Goal: Task Accomplishment & Management: Manage account settings

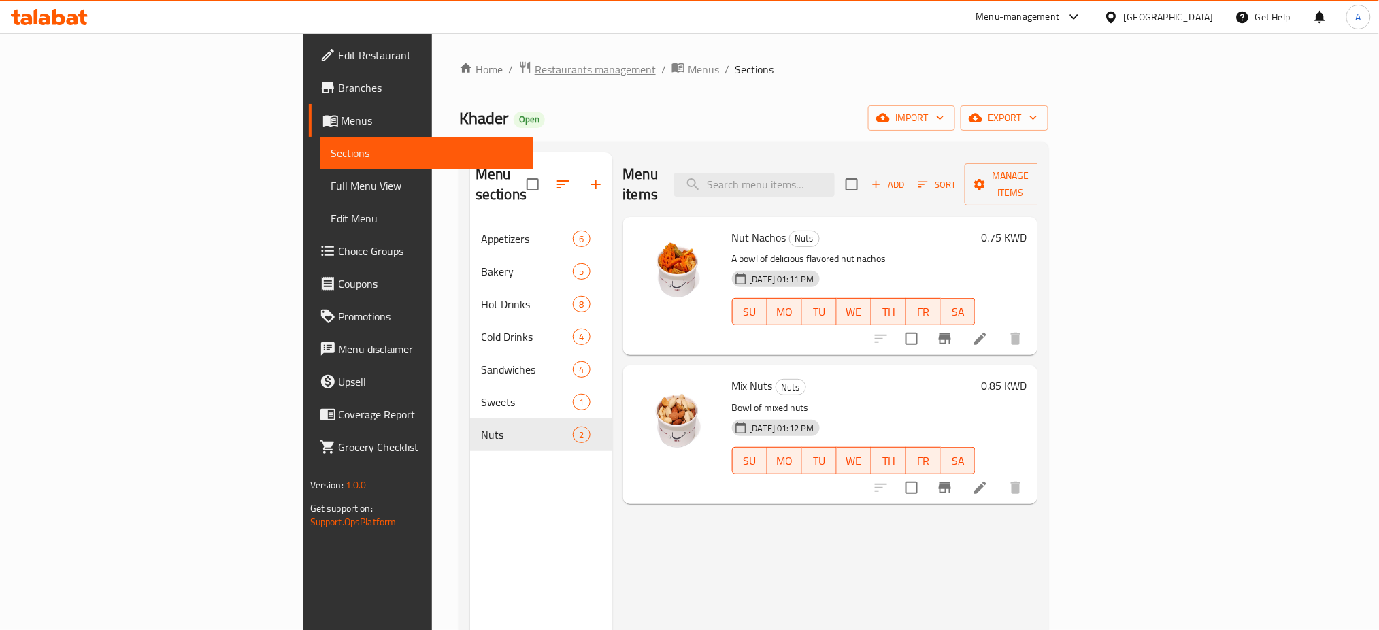
click at [535, 67] on span "Restaurants management" at bounding box center [595, 69] width 121 height 16
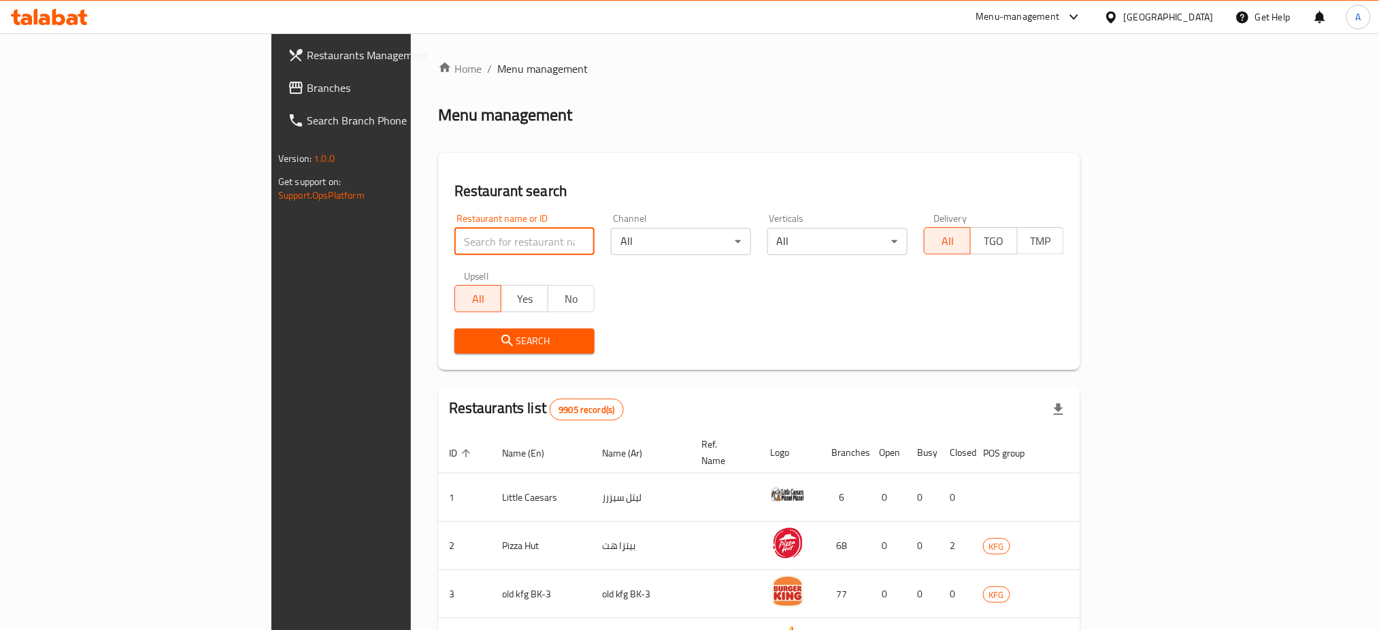
click at [455, 240] on input "search" at bounding box center [525, 241] width 140 height 27
type input "line x"
click at [465, 342] on span "Search" at bounding box center [524, 341] width 118 height 17
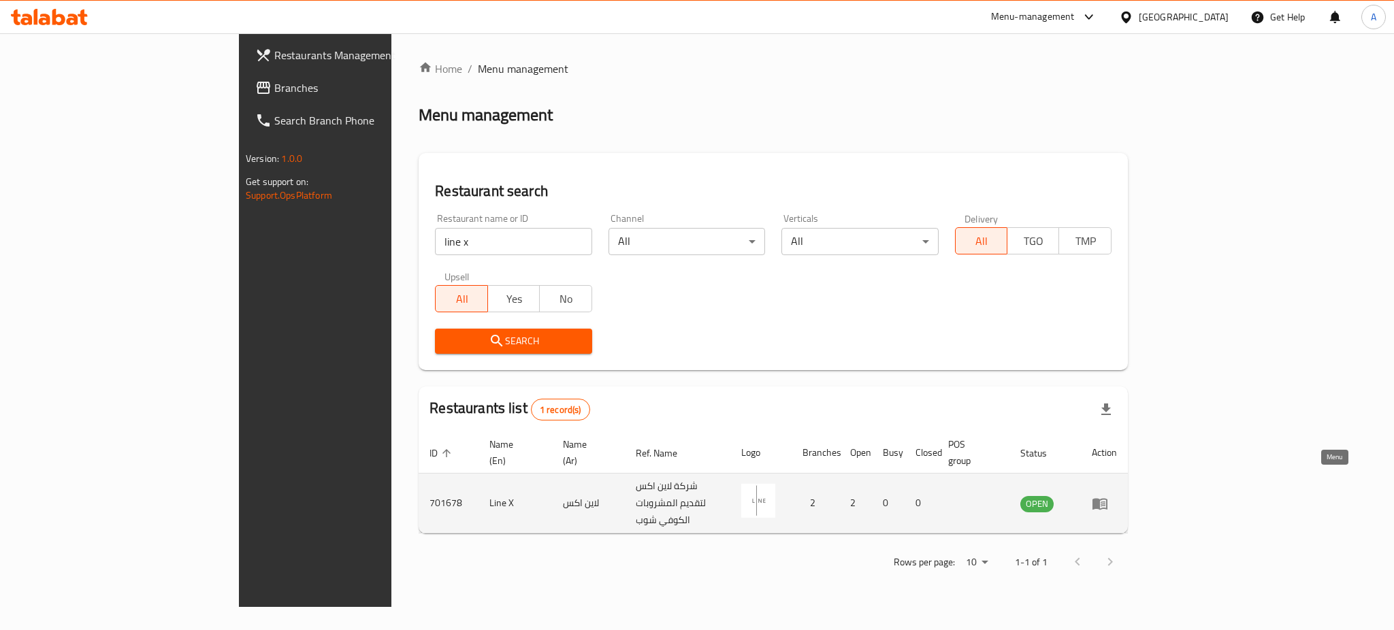
click at [1117, 495] on link "enhanced table" at bounding box center [1104, 503] width 25 height 16
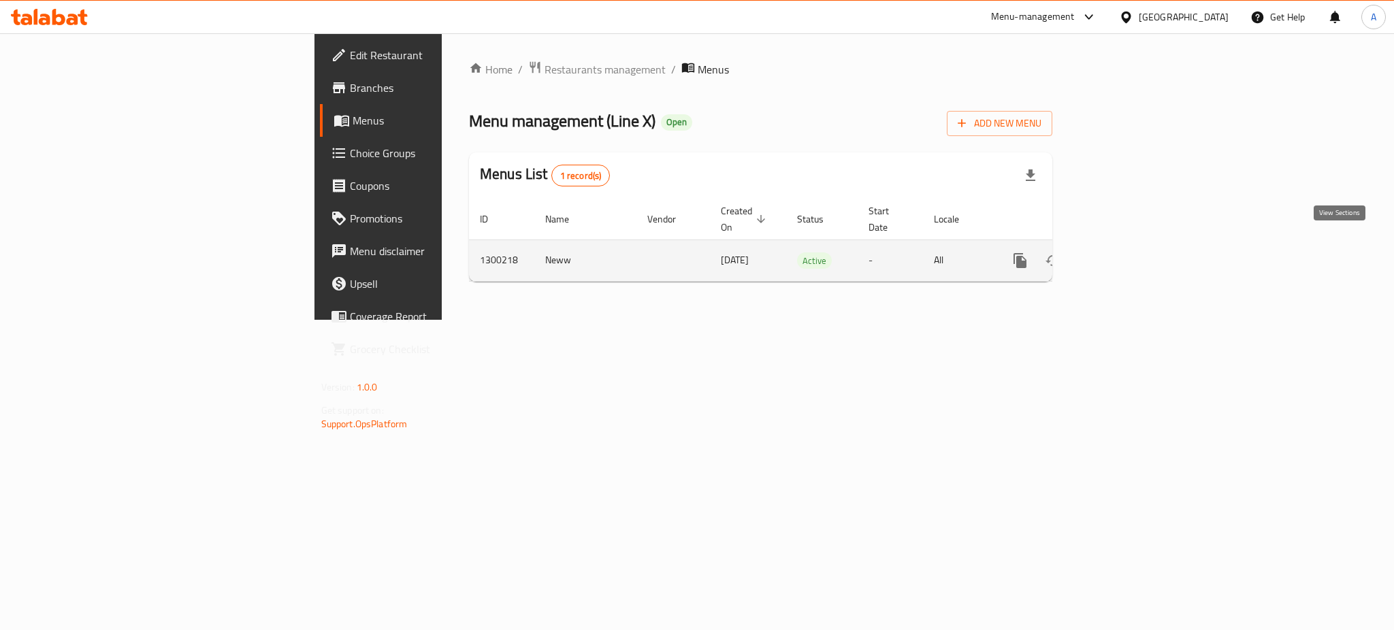
click at [1126, 252] on icon "enhanced table" at bounding box center [1118, 260] width 16 height 16
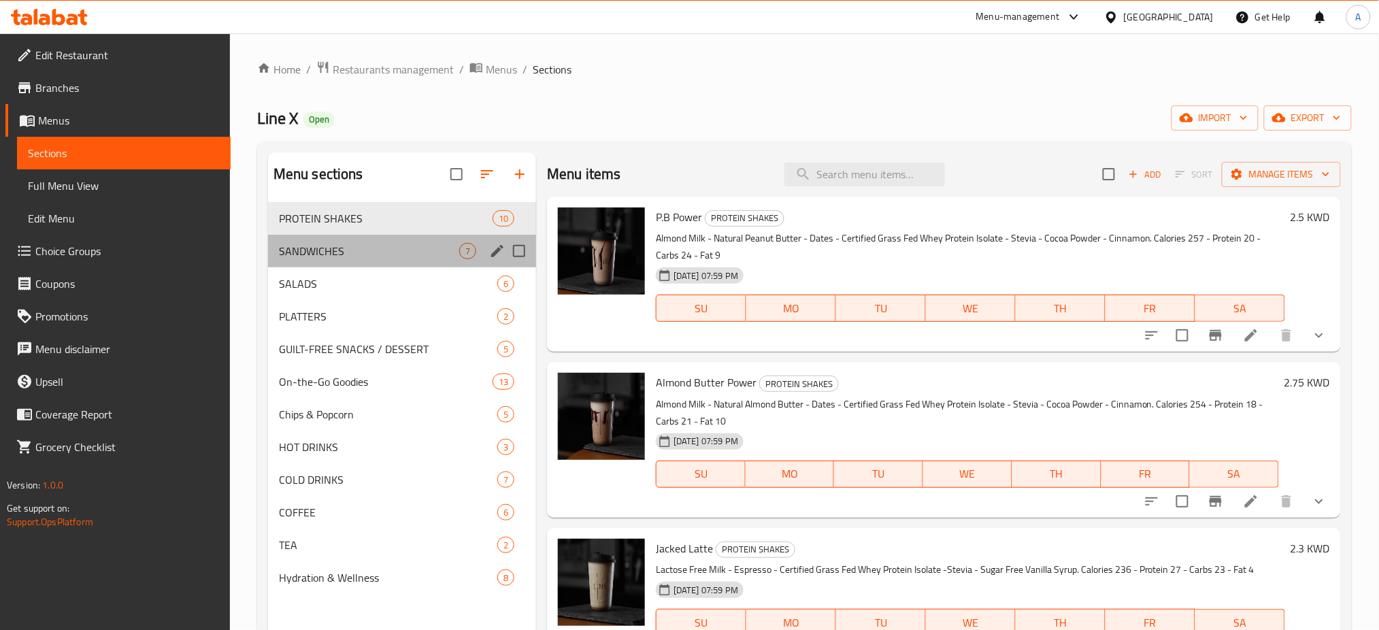
click at [374, 262] on div "SANDWICHES 7" at bounding box center [402, 251] width 268 height 33
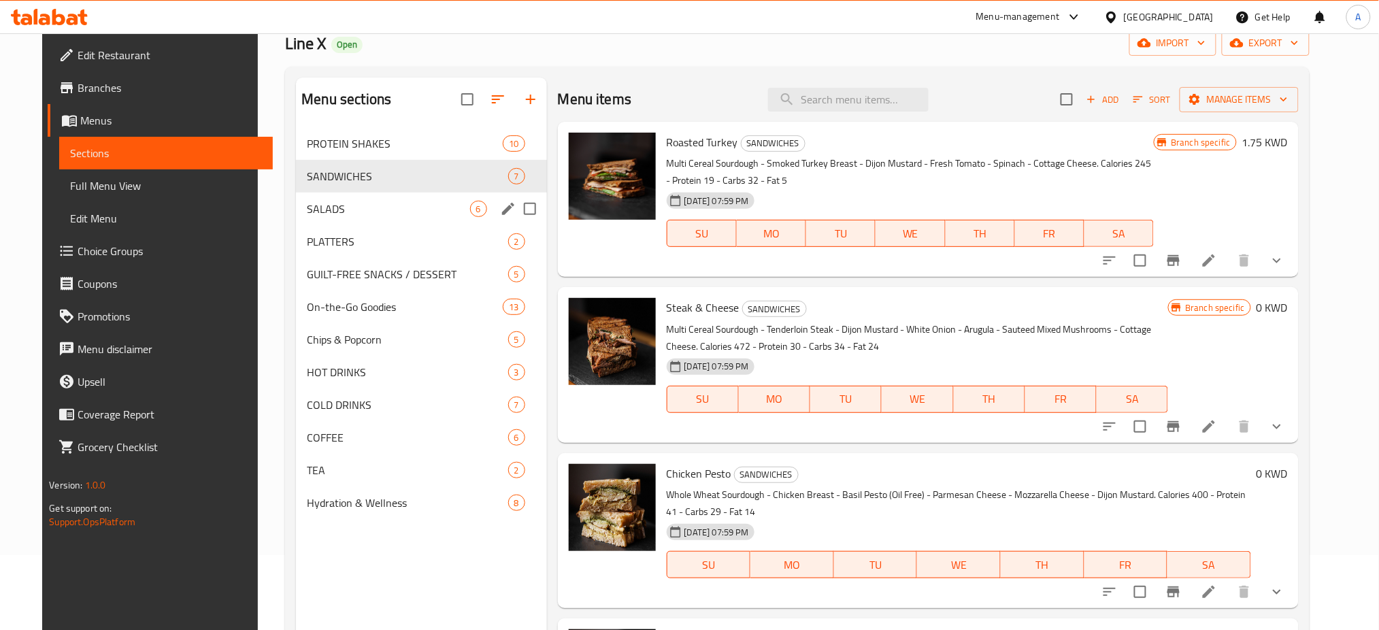
scroll to position [76, 0]
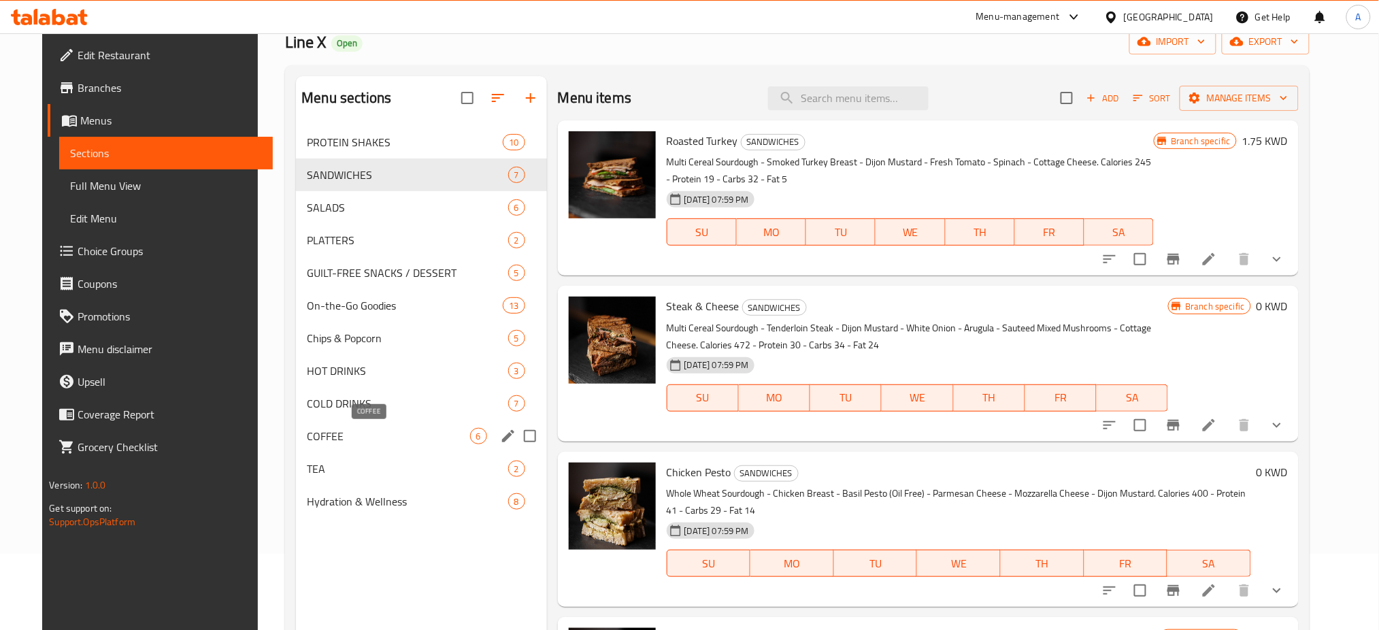
click at [340, 434] on span "COFFEE" at bounding box center [388, 436] width 163 height 16
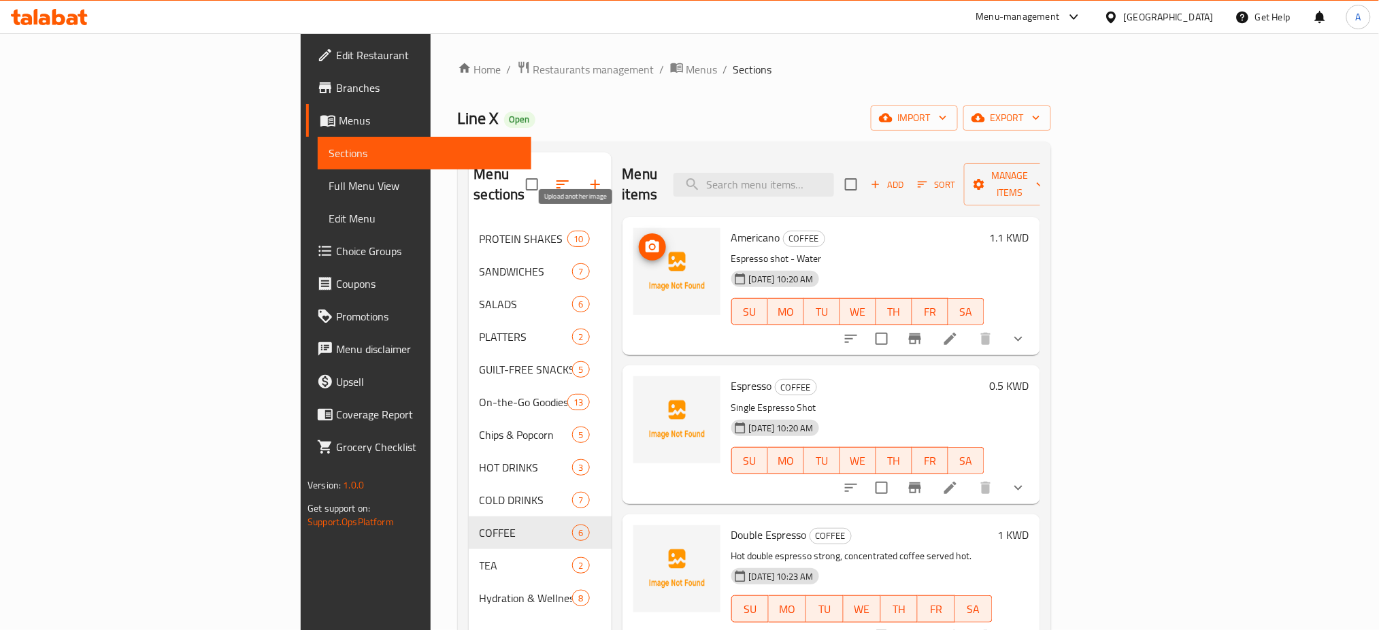
click at [644, 239] on icon "upload picture" at bounding box center [652, 247] width 16 height 16
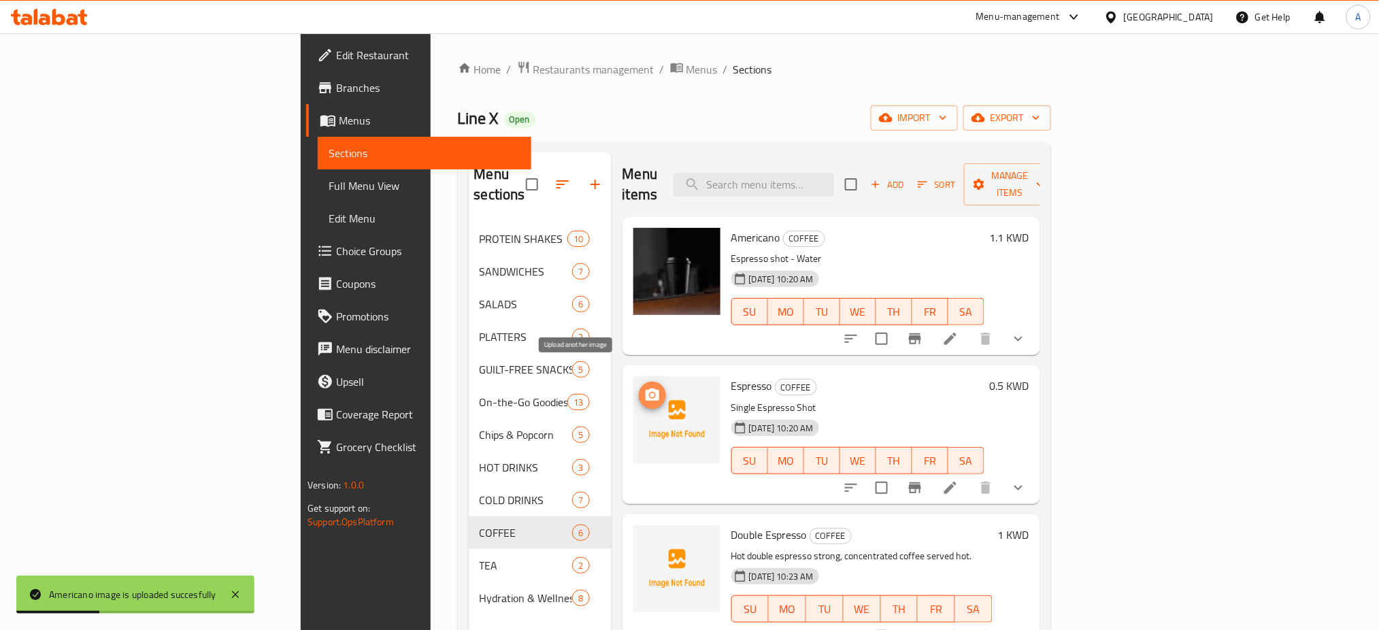
click at [646, 389] on icon "upload picture" at bounding box center [653, 395] width 14 height 12
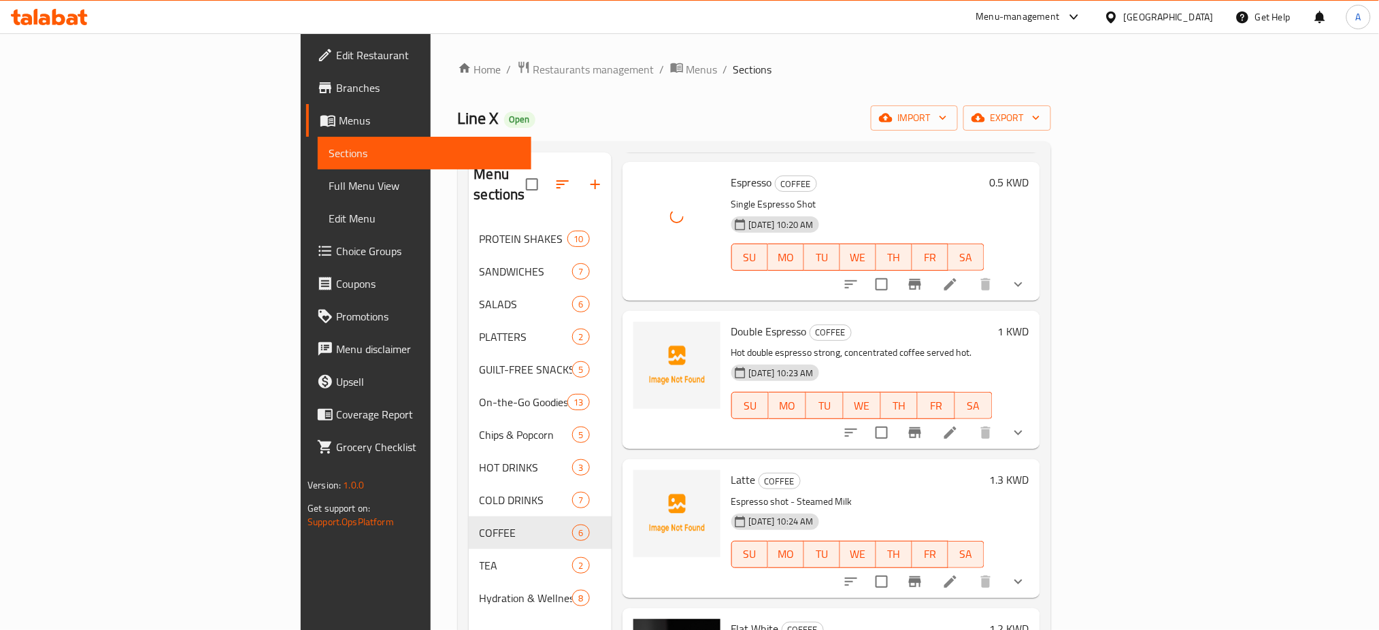
scroll to position [272, 0]
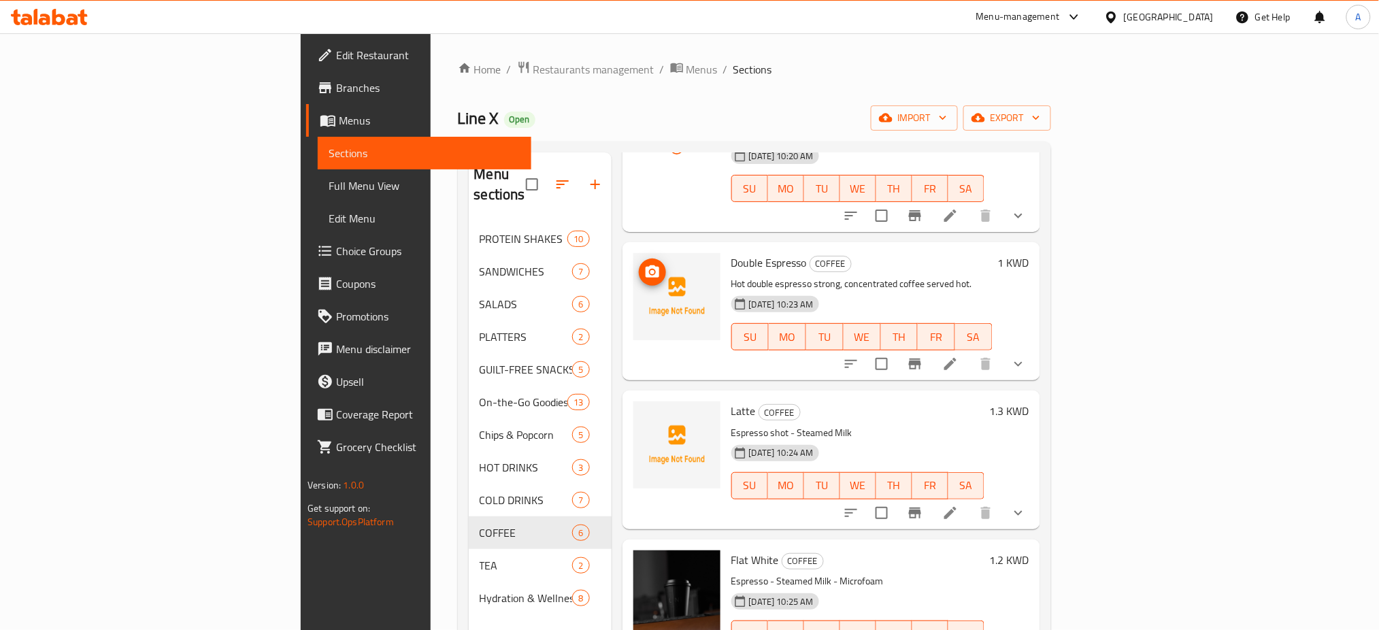
click at [650, 270] on circle "upload picture" at bounding box center [652, 272] width 4 height 4
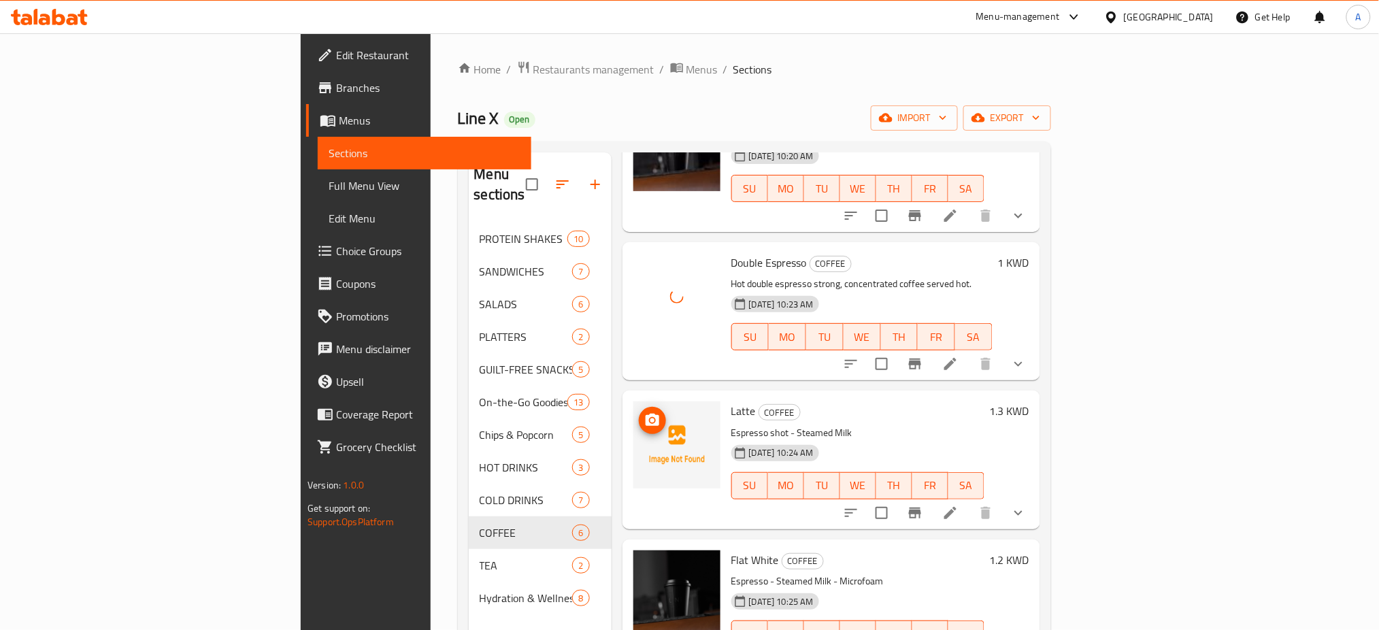
click at [644, 412] on icon "upload picture" at bounding box center [652, 420] width 16 height 16
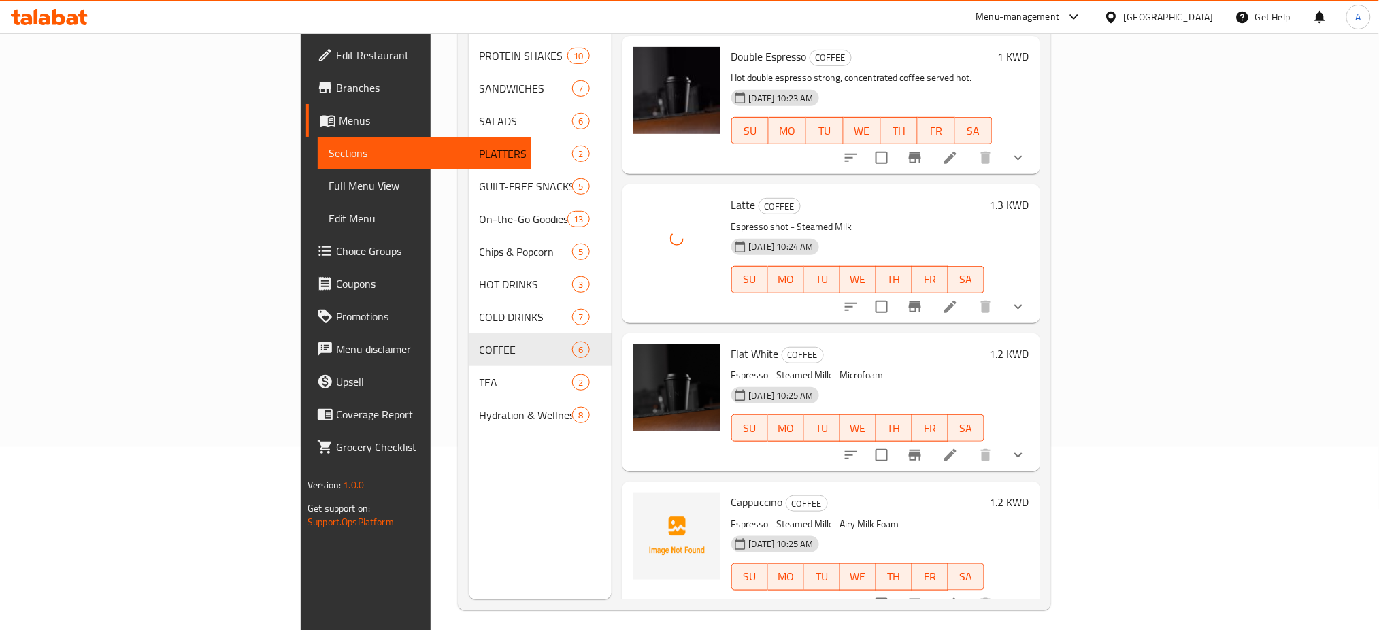
scroll to position [191, 0]
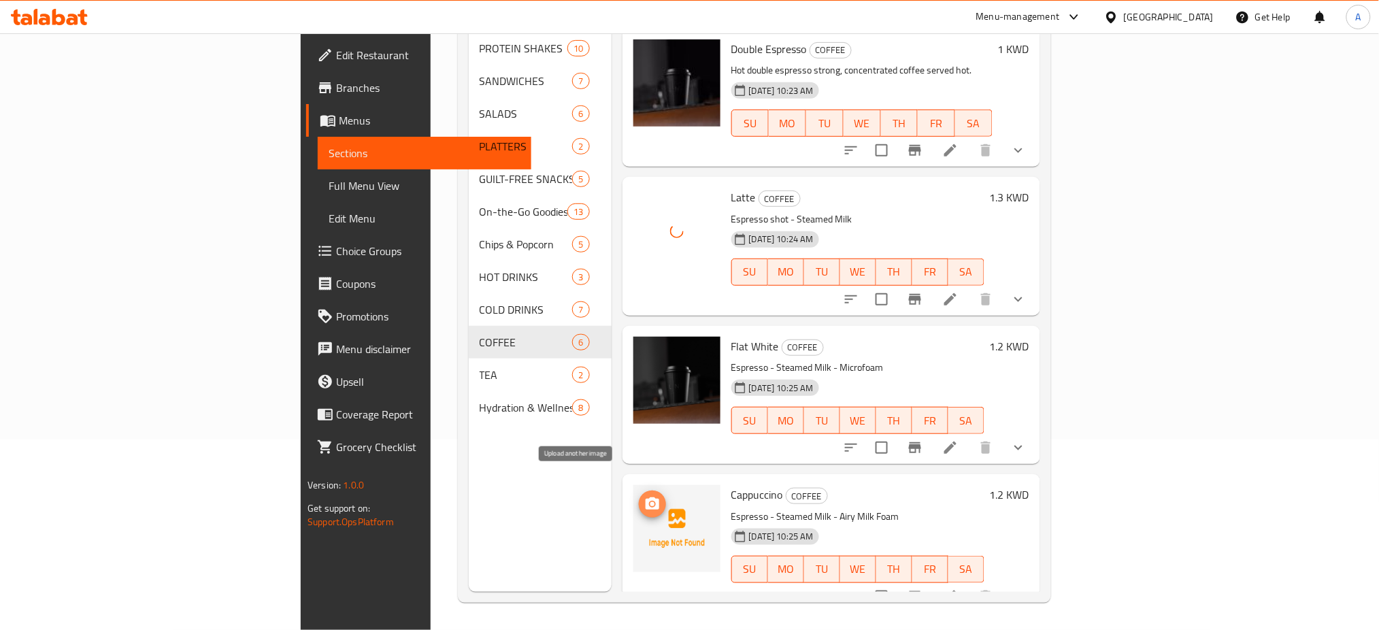
click at [644, 496] on icon "upload picture" at bounding box center [652, 504] width 16 height 16
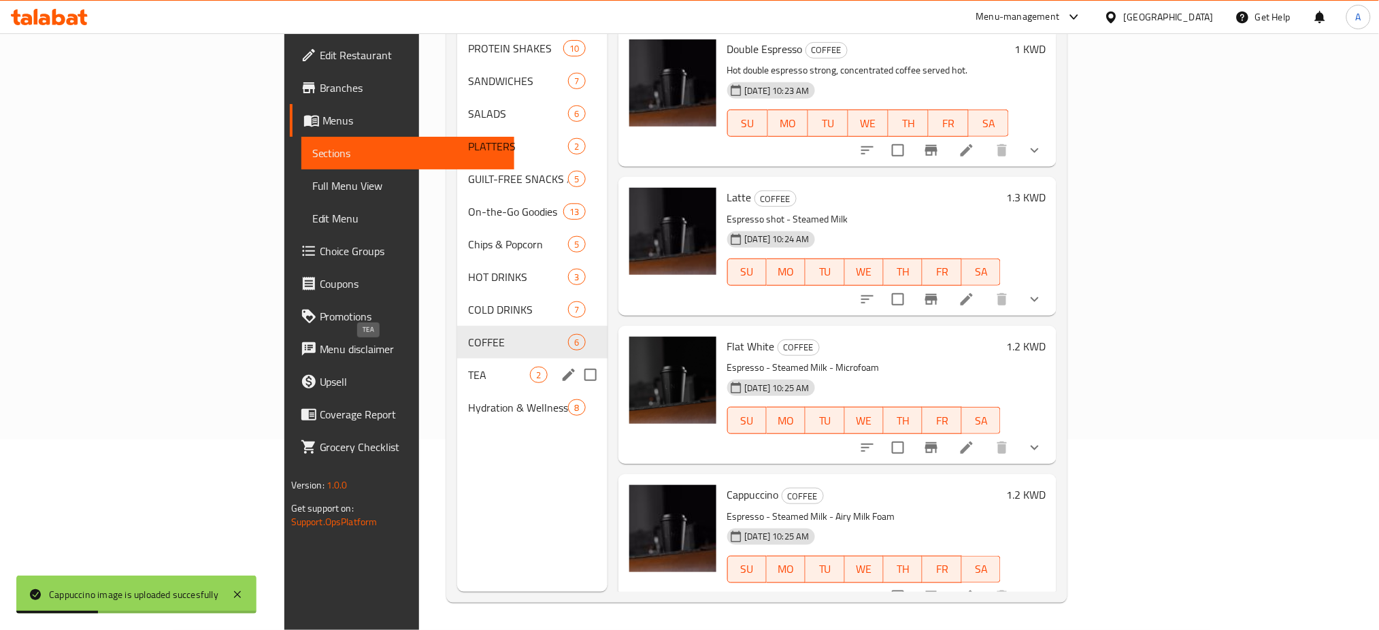
click at [468, 367] on span "TEA" at bounding box center [499, 375] width 62 height 16
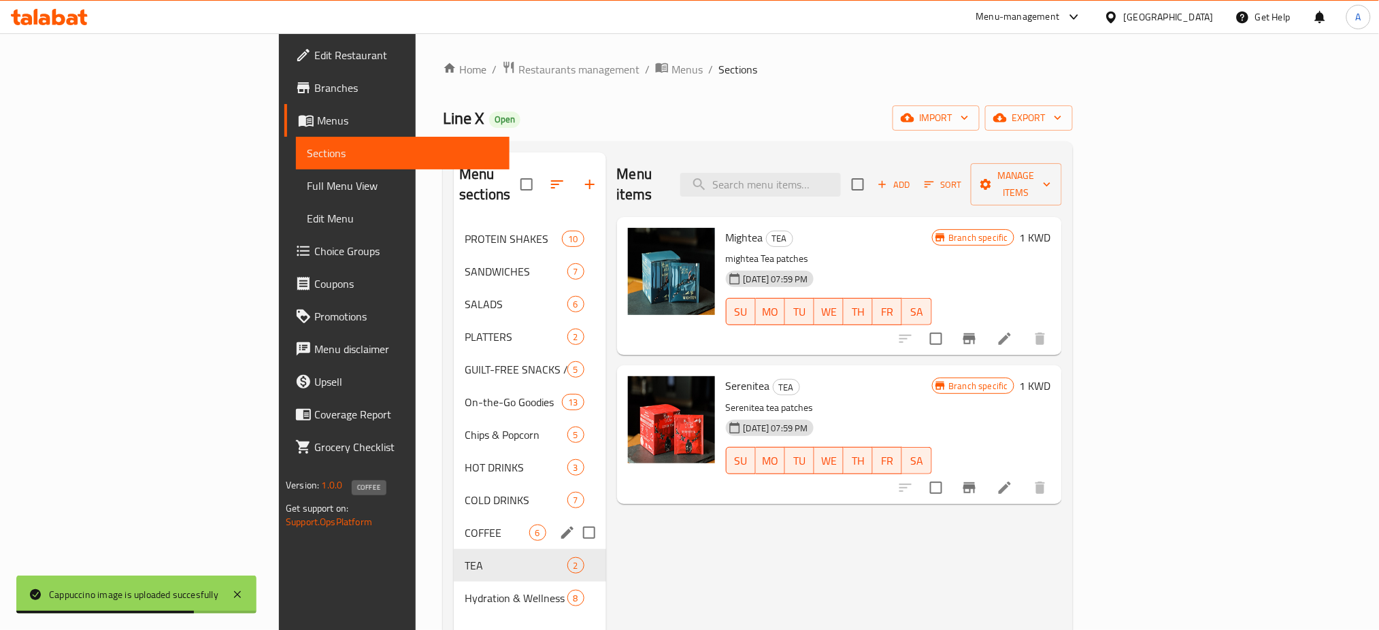
click at [465, 525] on span "COFFEE" at bounding box center [497, 533] width 64 height 16
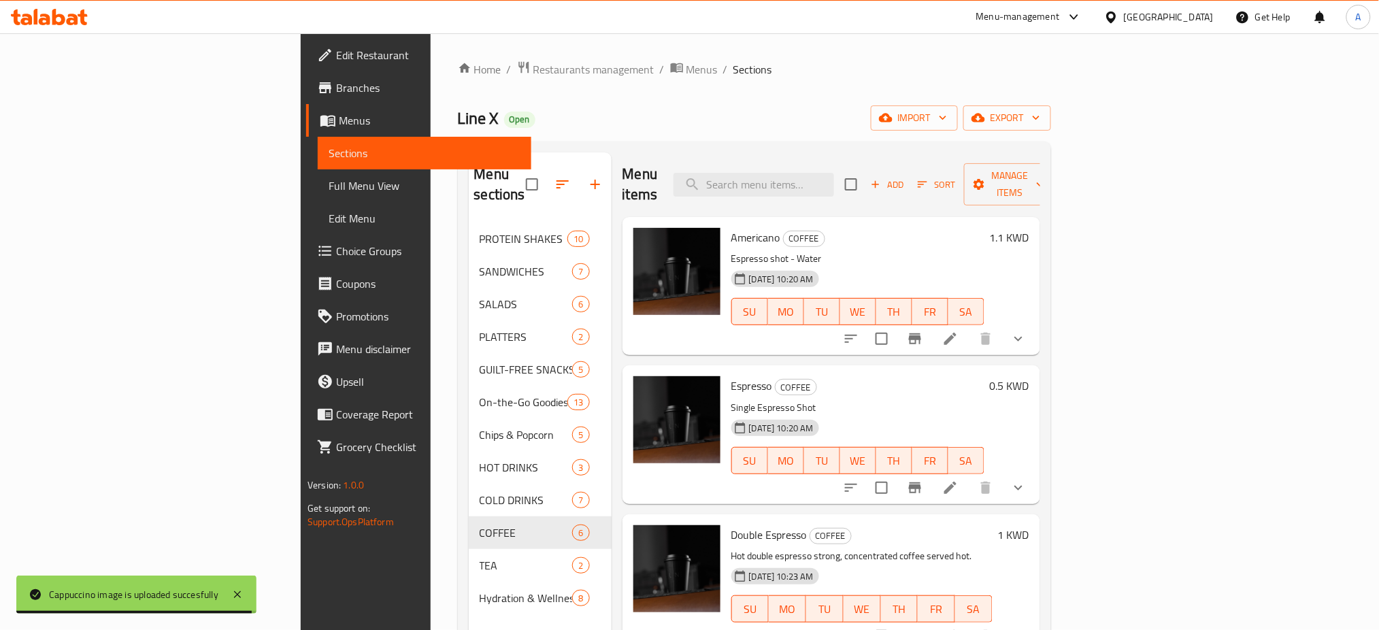
scroll to position [295, 0]
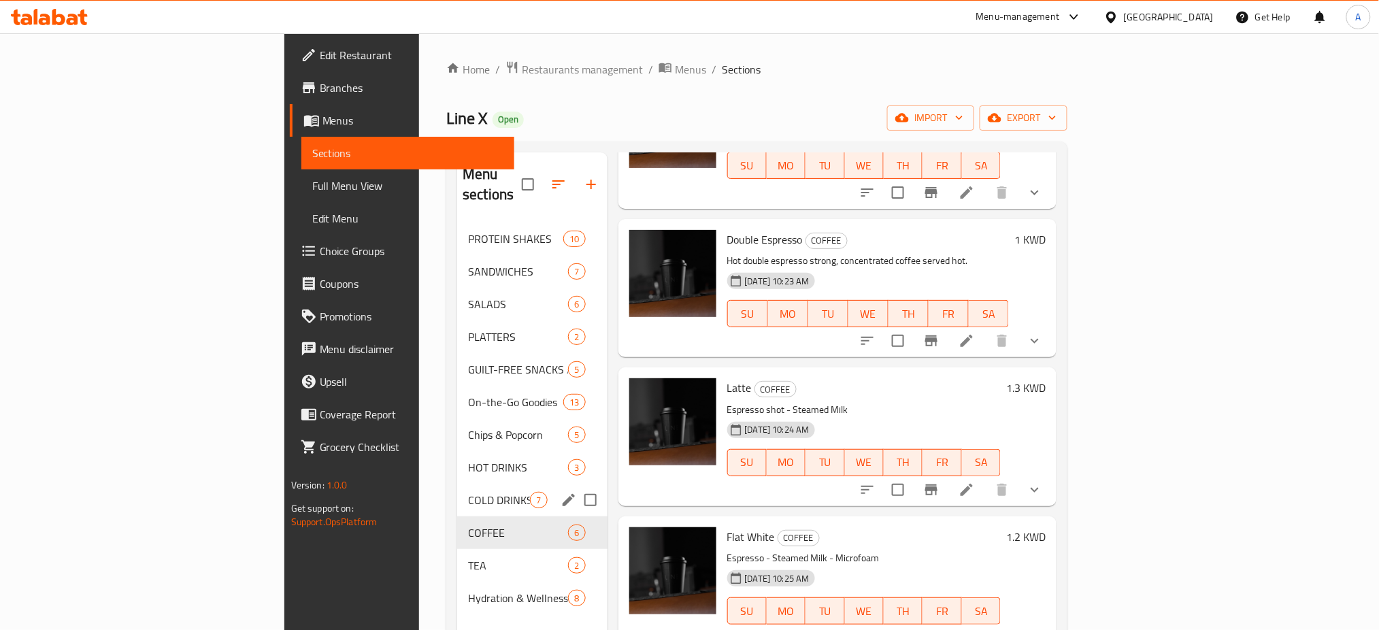
click at [468, 492] on span "COLD DRINKS" at bounding box center [499, 500] width 62 height 16
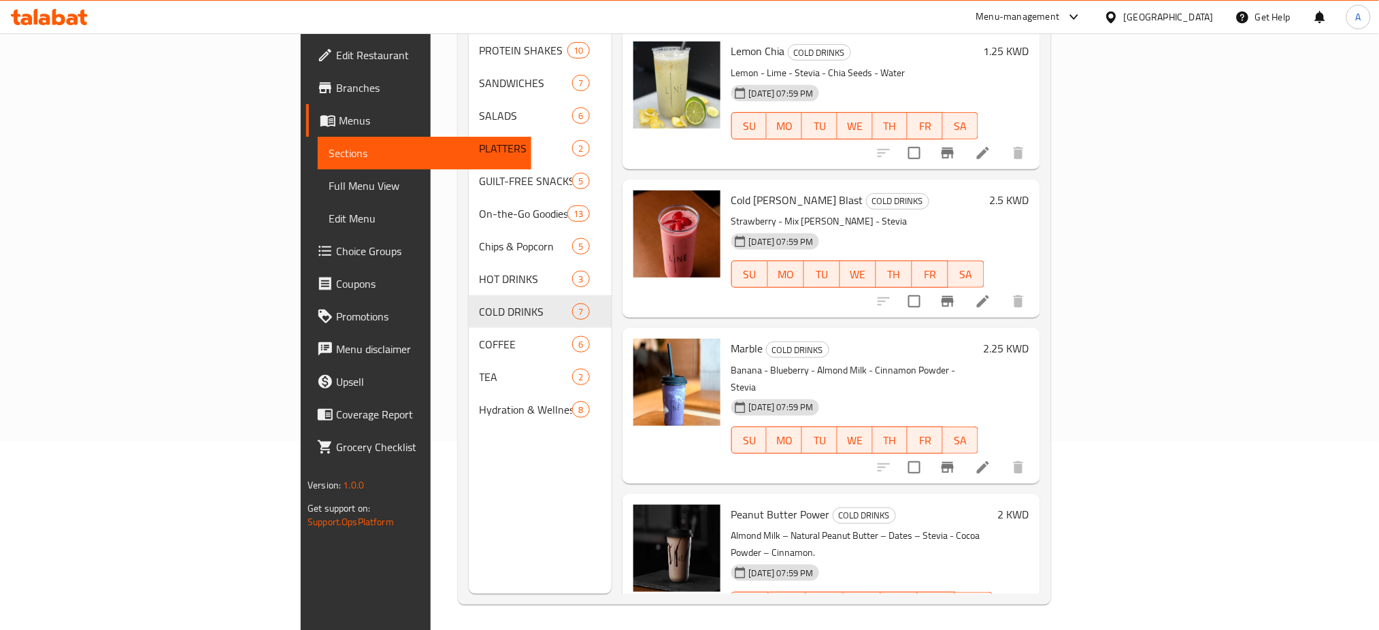
scroll to position [191, 0]
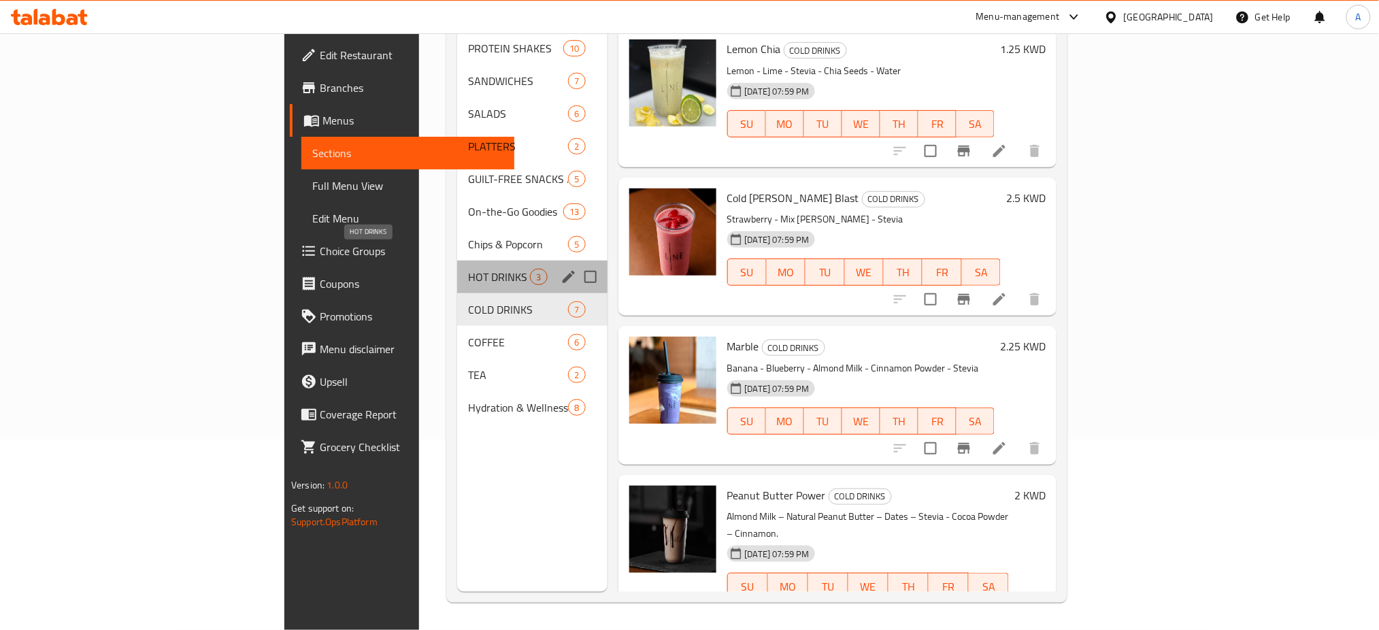
click at [468, 269] on span "HOT DRINKS" at bounding box center [499, 277] width 62 height 16
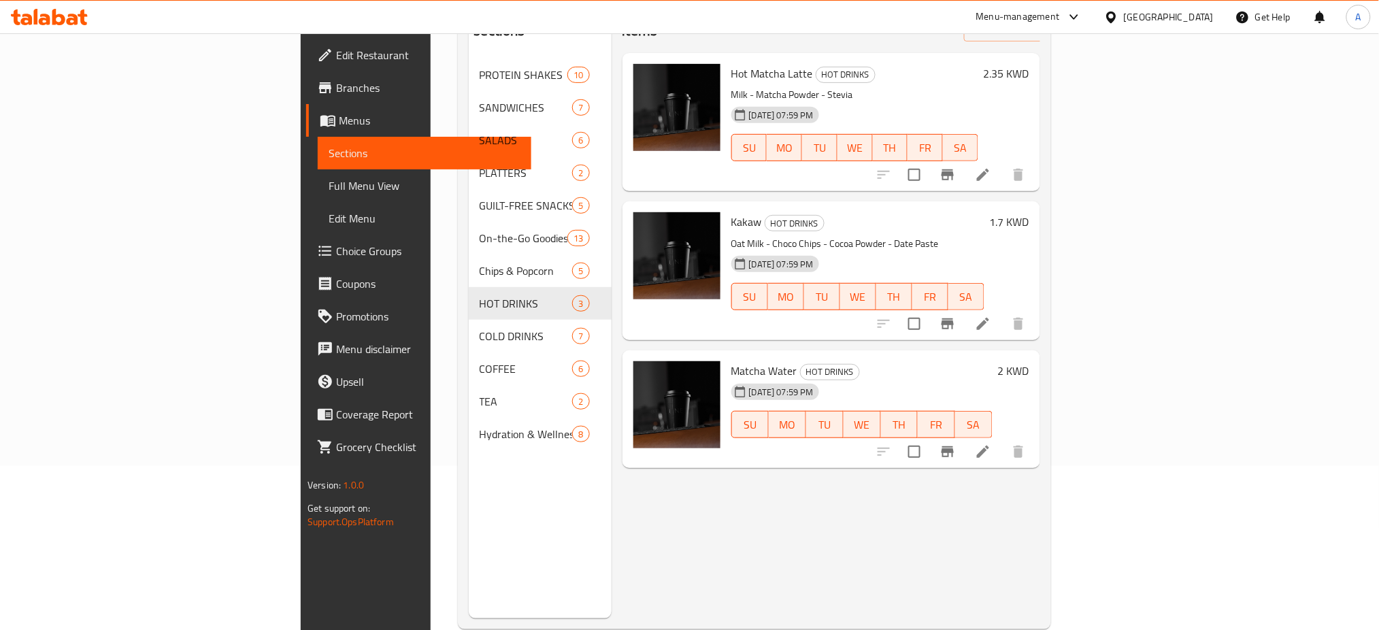
scroll to position [181, 0]
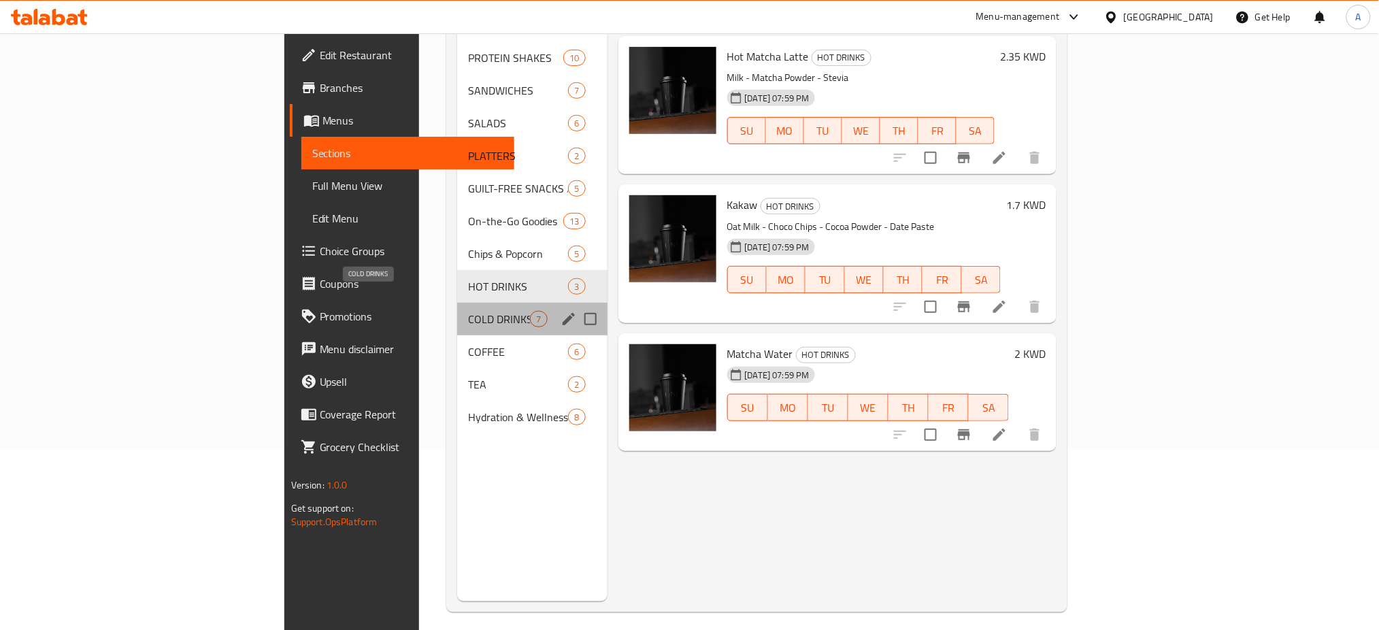
click at [468, 311] on span "COLD DRINKS" at bounding box center [499, 319] width 62 height 16
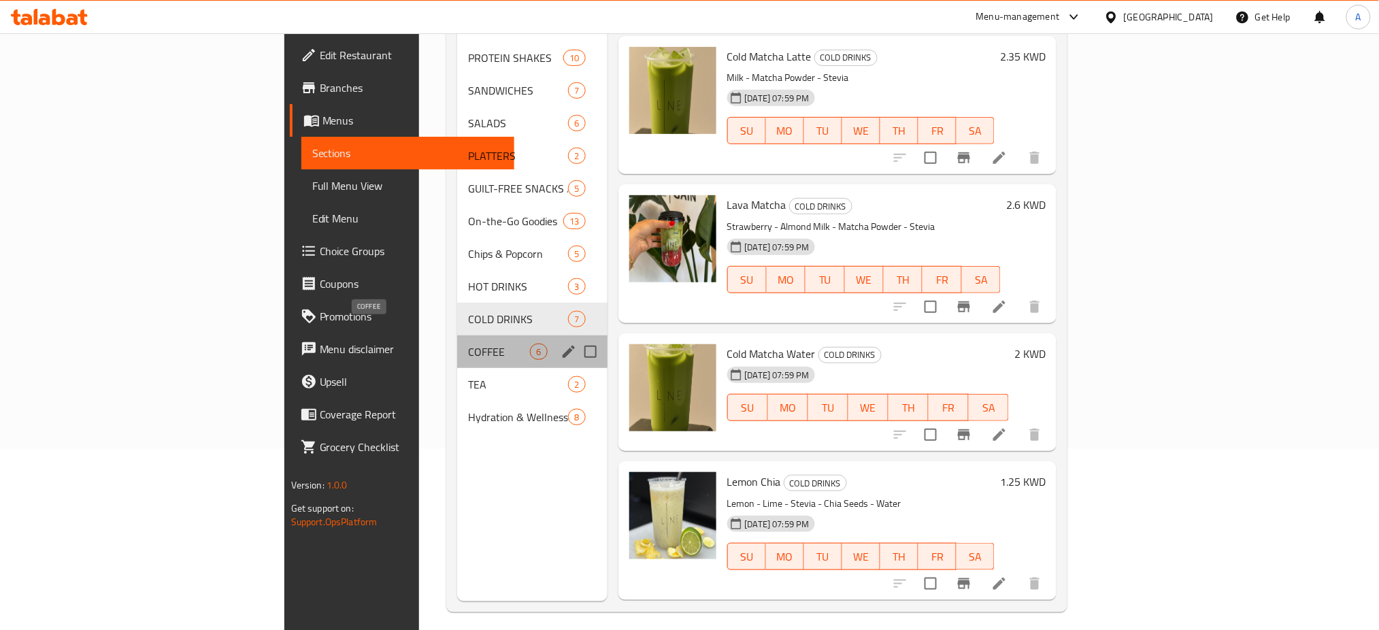
click at [468, 344] on span "COFFEE" at bounding box center [499, 352] width 62 height 16
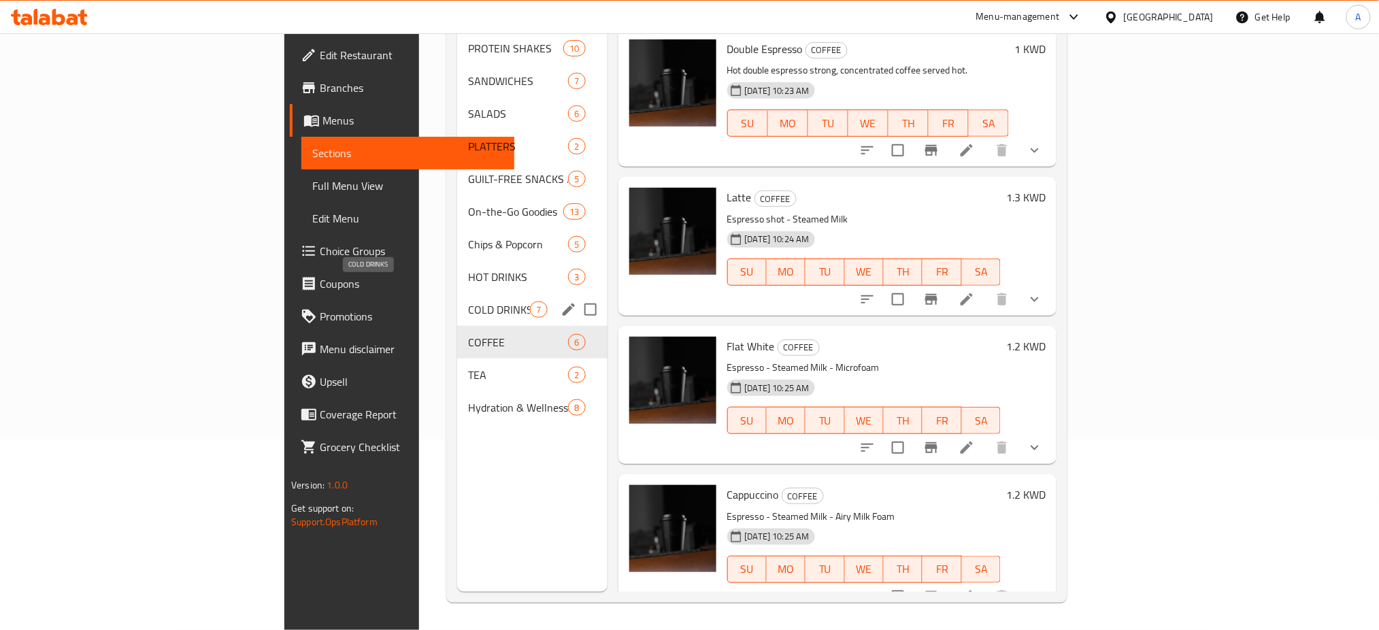
click at [468, 301] on span "COLD DRINKS" at bounding box center [499, 309] width 62 height 16
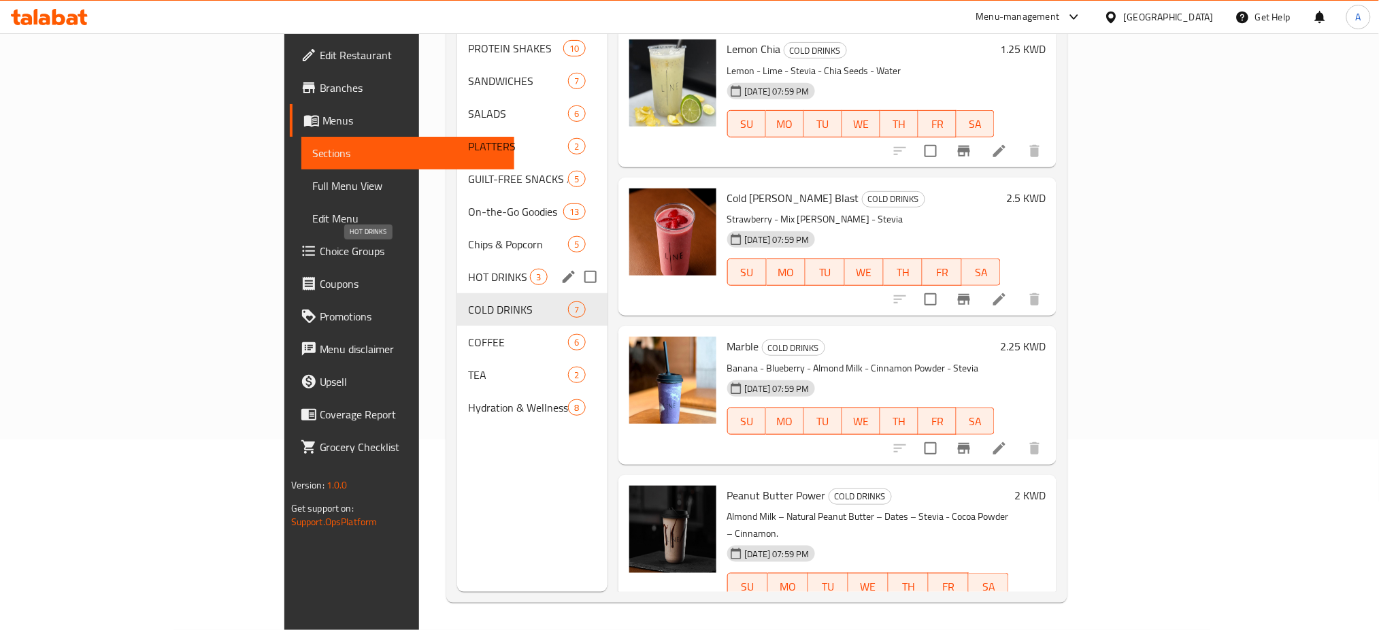
click at [468, 269] on span "HOT DRINKS" at bounding box center [499, 277] width 62 height 16
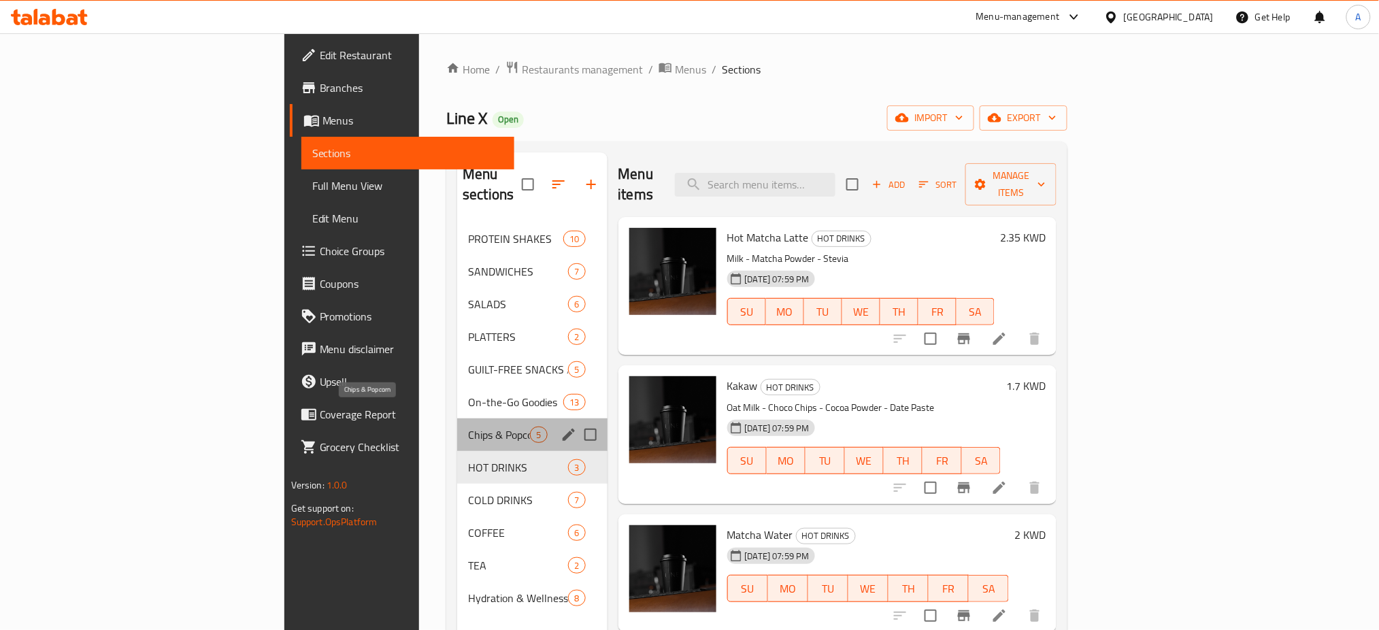
click at [468, 427] on span "Chips & Popcorn" at bounding box center [499, 435] width 62 height 16
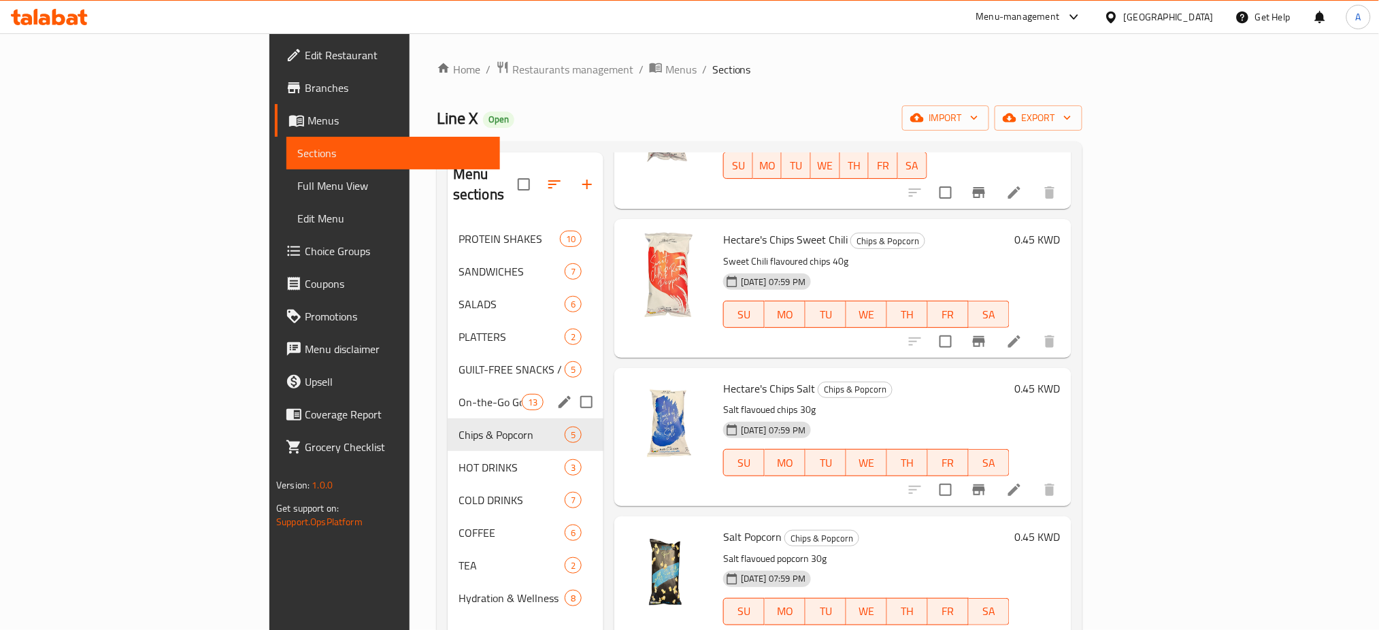
click at [448, 391] on div "On-the-Go Goodies 13" at bounding box center [526, 402] width 156 height 33
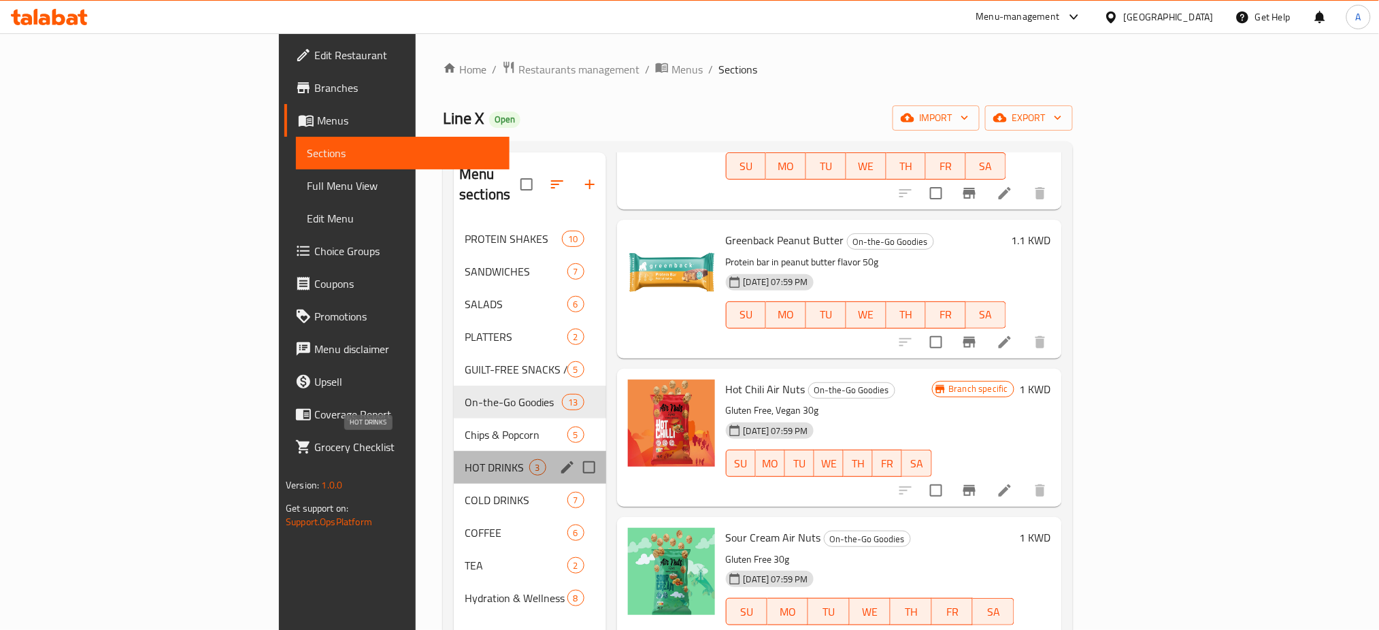
click at [465, 459] on span "HOT DRINKS" at bounding box center [497, 467] width 64 height 16
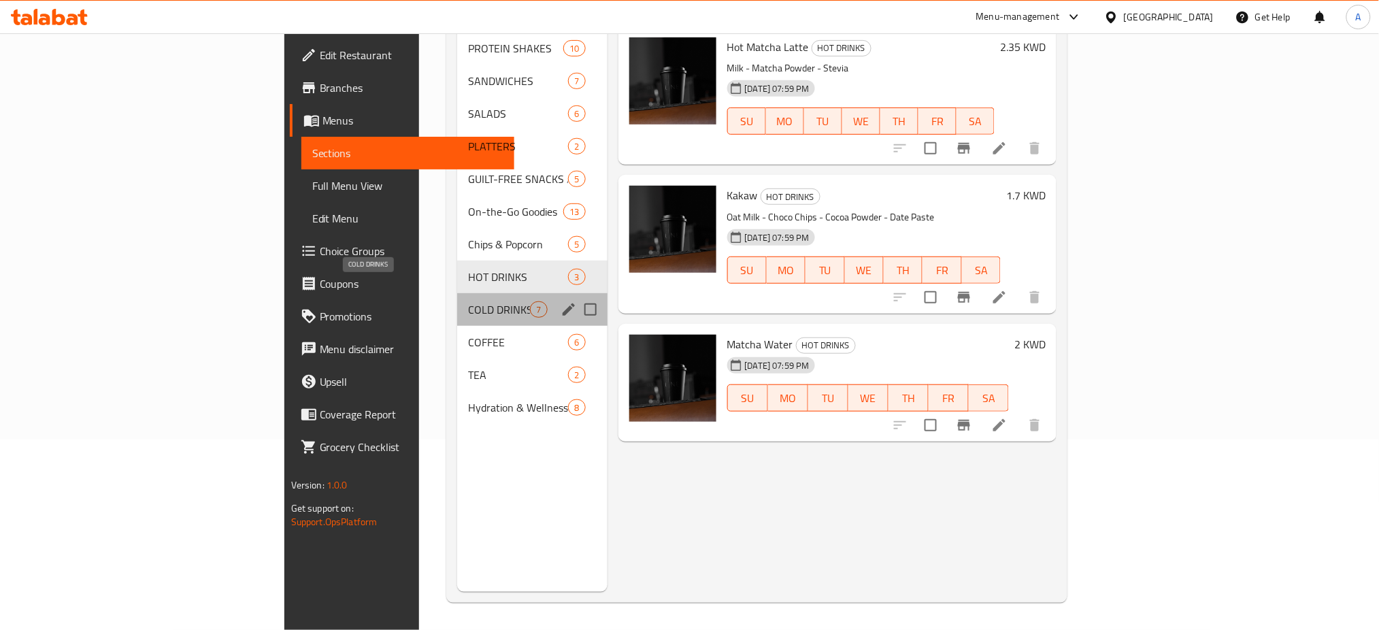
click at [468, 301] on span "COLD DRINKS" at bounding box center [499, 309] width 62 height 16
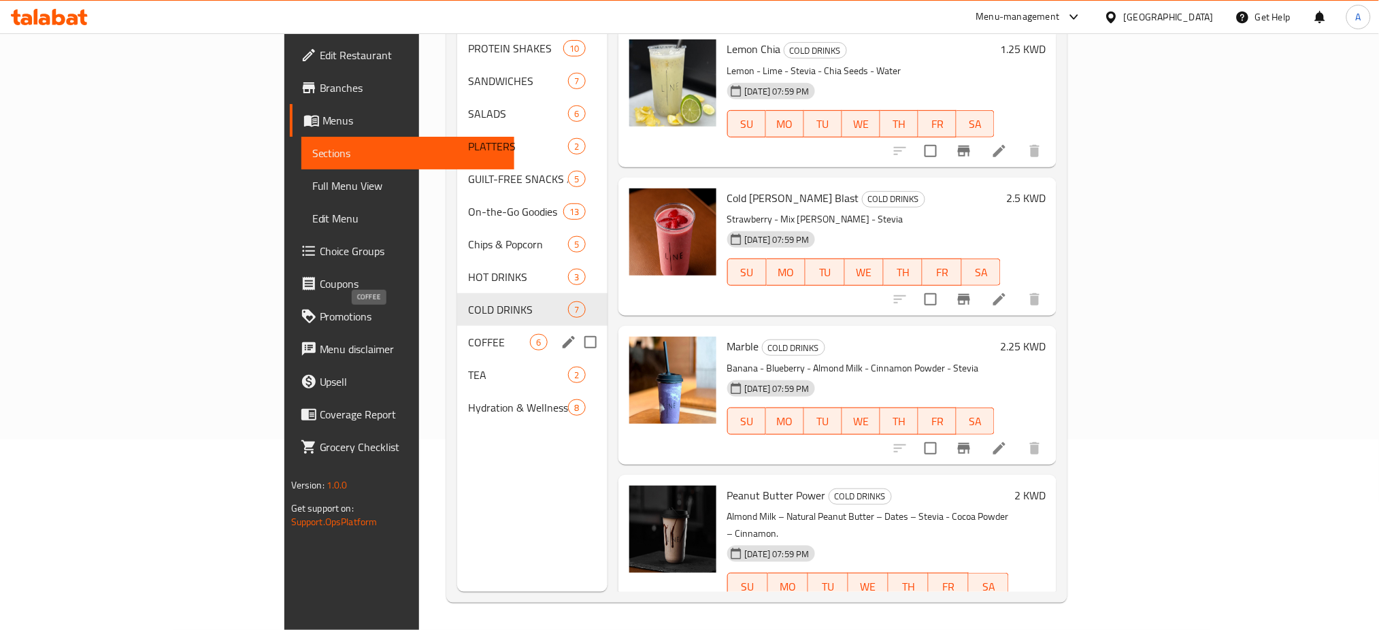
click at [468, 334] on span "COFFEE" at bounding box center [499, 342] width 62 height 16
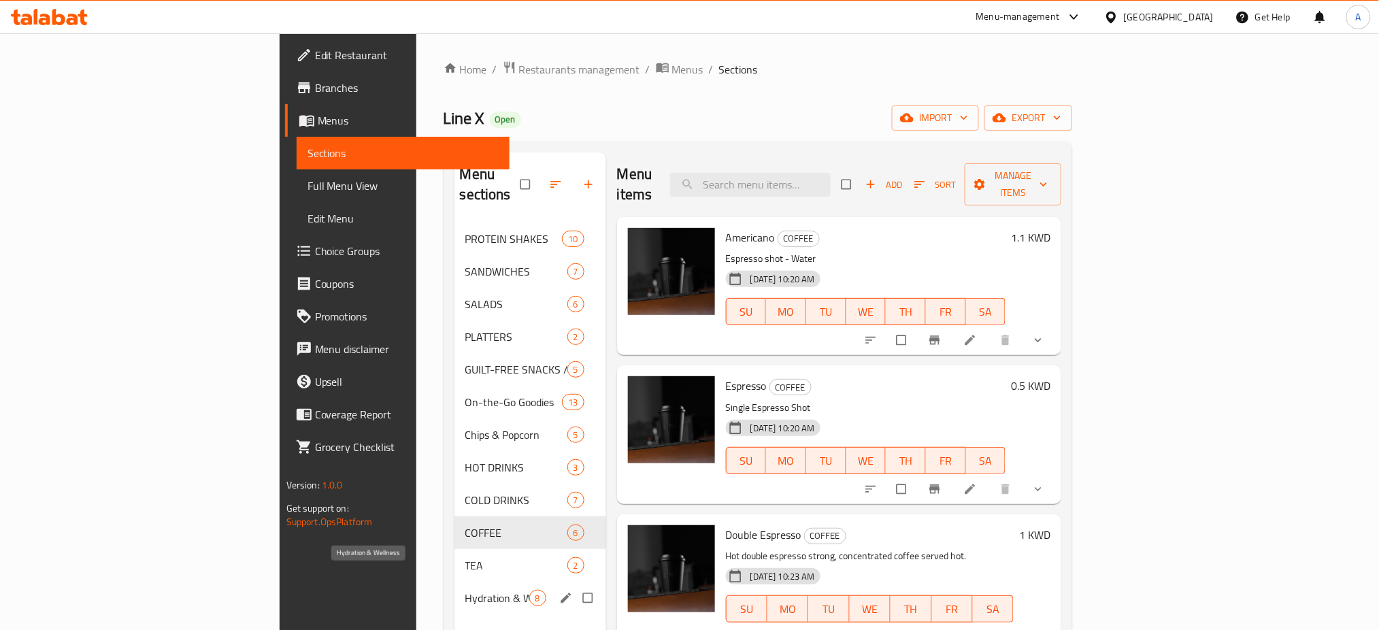
click at [465, 590] on span "Hydration & Wellness" at bounding box center [497, 598] width 64 height 16
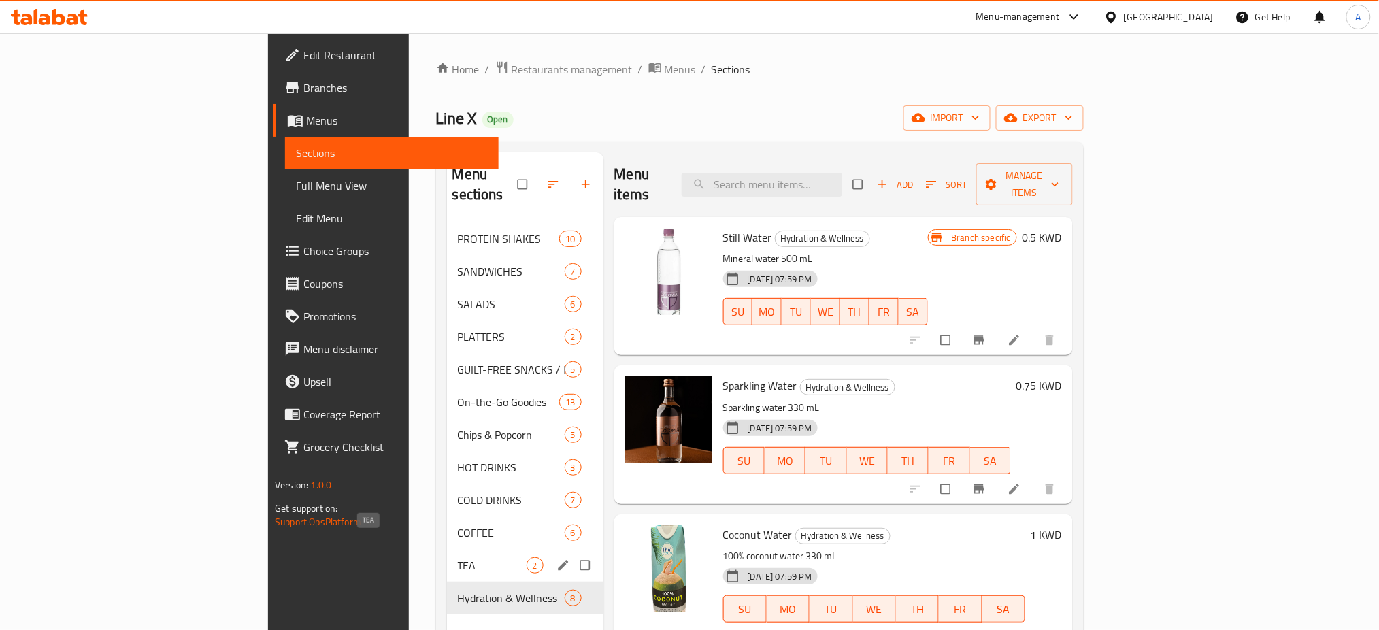
click at [458, 557] on span "TEA" at bounding box center [492, 565] width 69 height 16
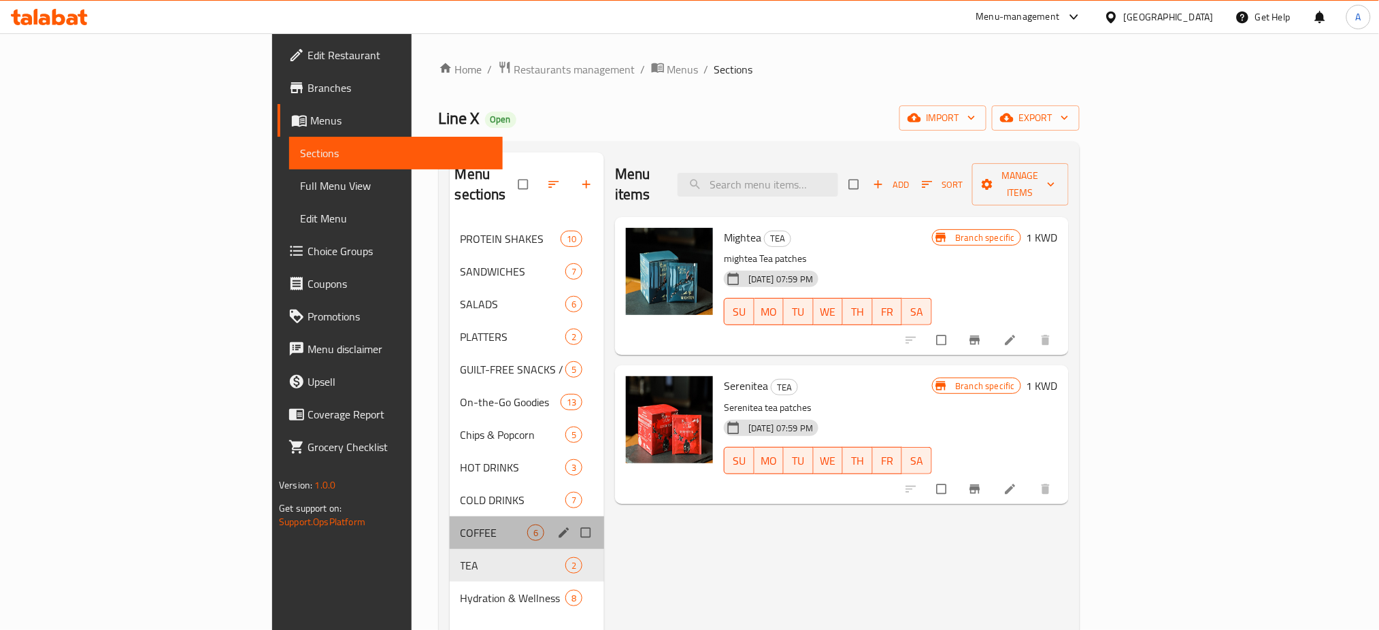
click at [450, 525] on div "COFFEE 6" at bounding box center [527, 533] width 155 height 33
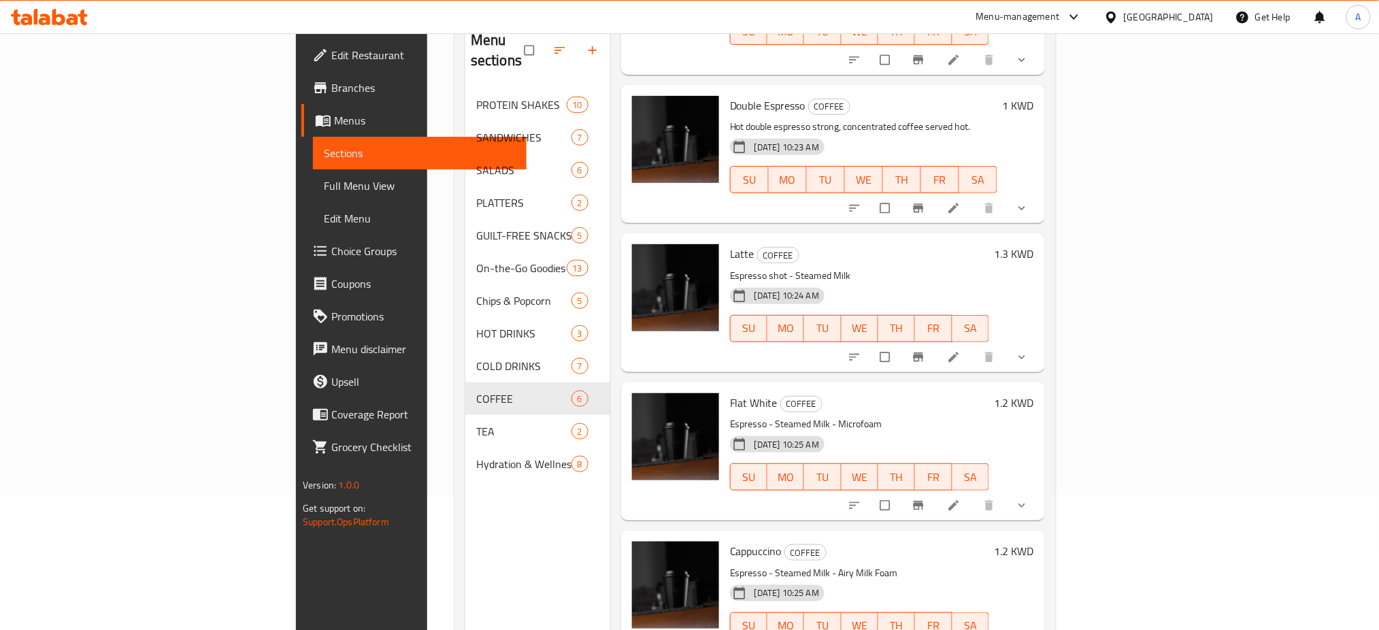
scroll to position [191, 0]
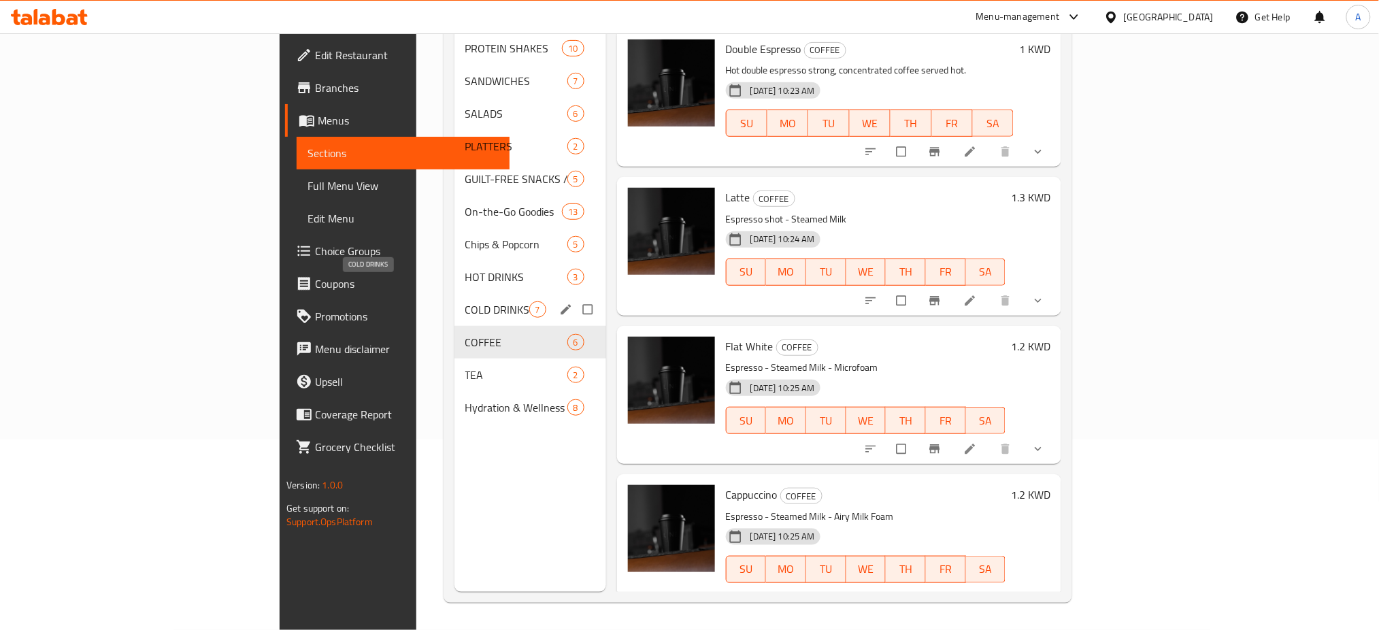
click at [465, 301] on span "COLD DRINKS" at bounding box center [497, 309] width 64 height 16
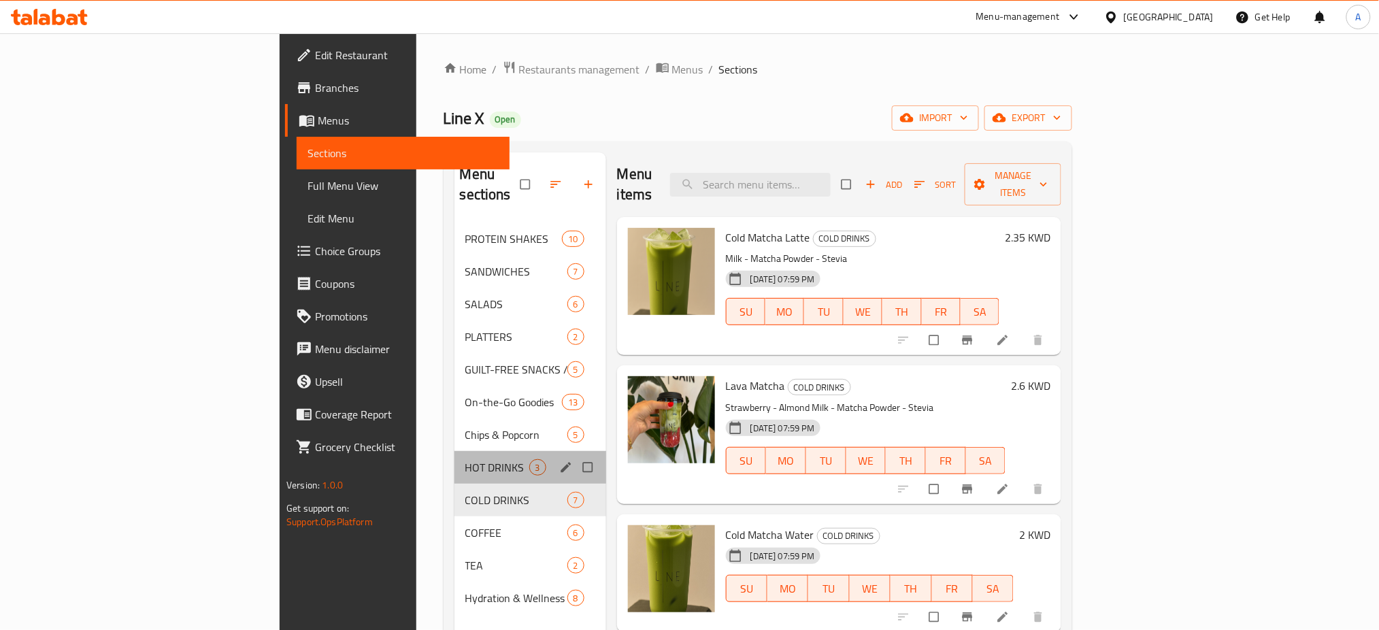
click at [455, 457] on div "HOT DRINKS 3" at bounding box center [531, 467] width 152 height 33
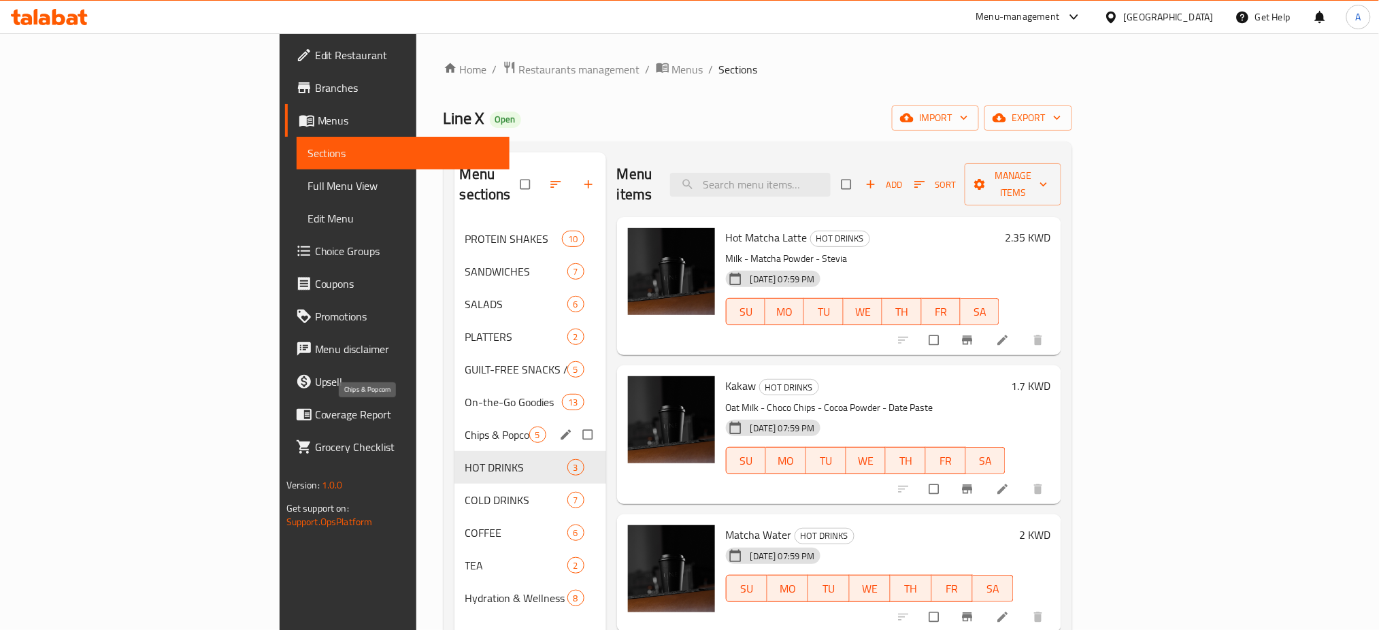
click at [465, 427] on span "Chips & Popcorn" at bounding box center [497, 435] width 64 height 16
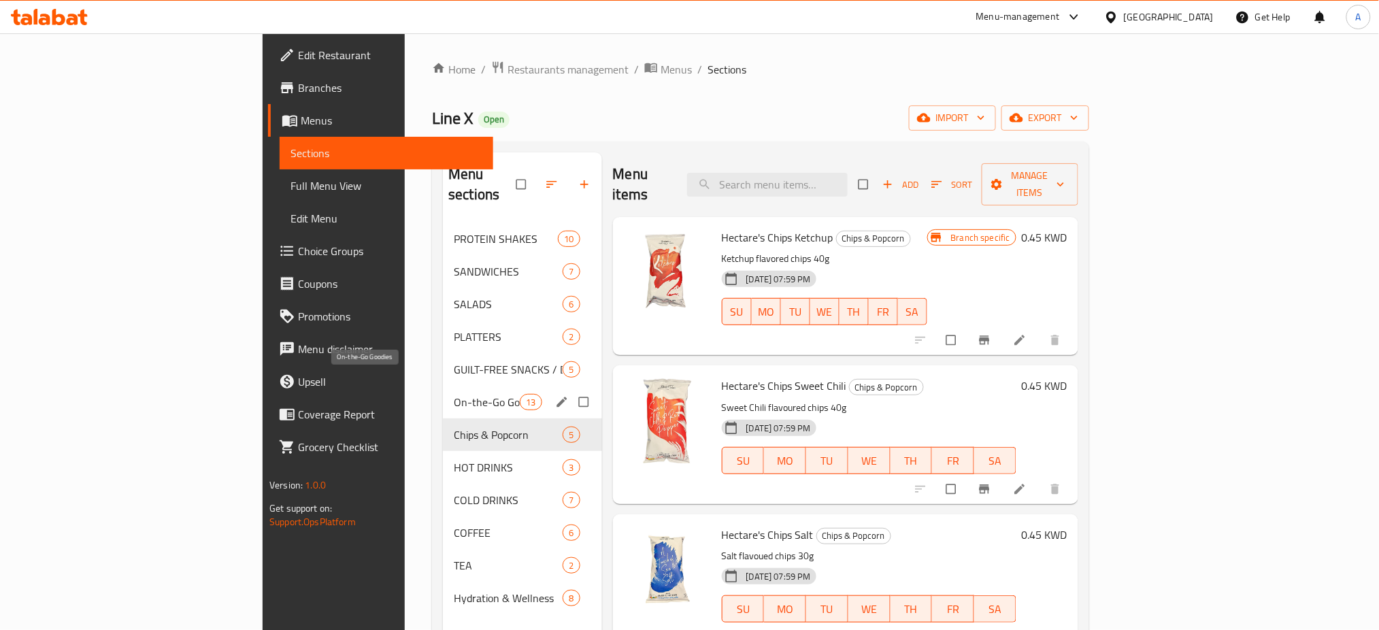
click at [454, 394] on span "On-the-Go Goodies" at bounding box center [487, 402] width 66 height 16
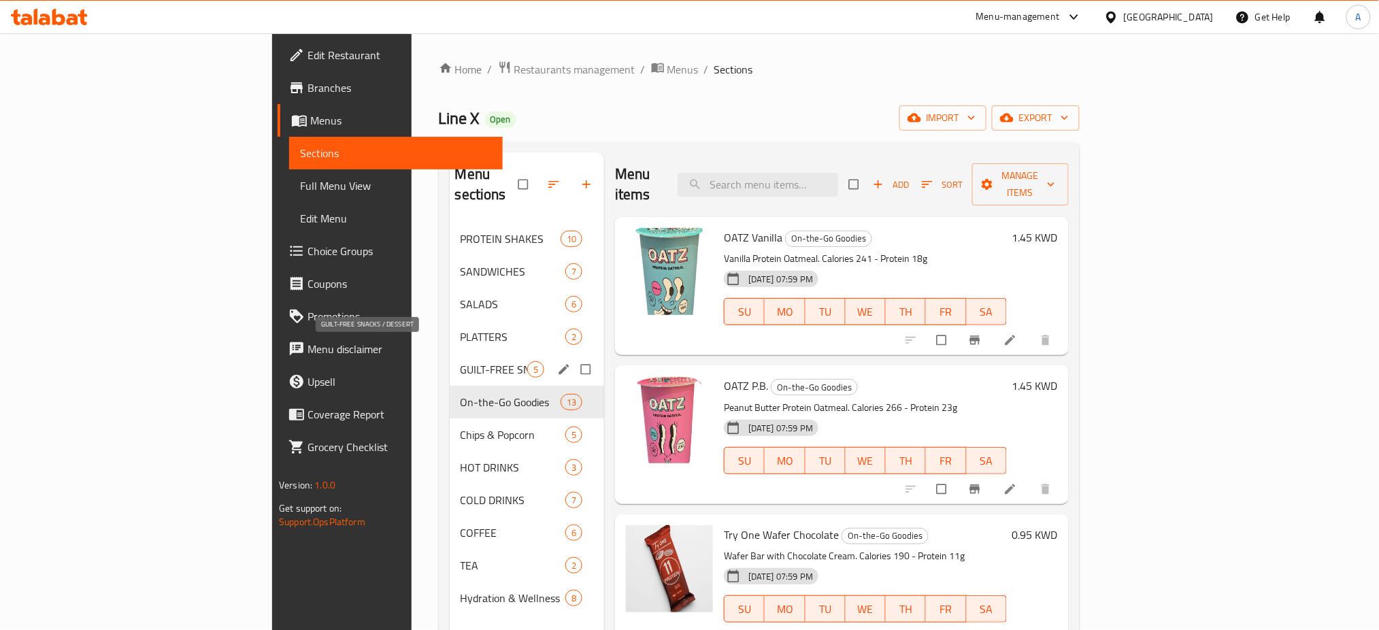
click at [461, 361] on span "GUILT-FREE SNACKS / DESSERT" at bounding box center [494, 369] width 67 height 16
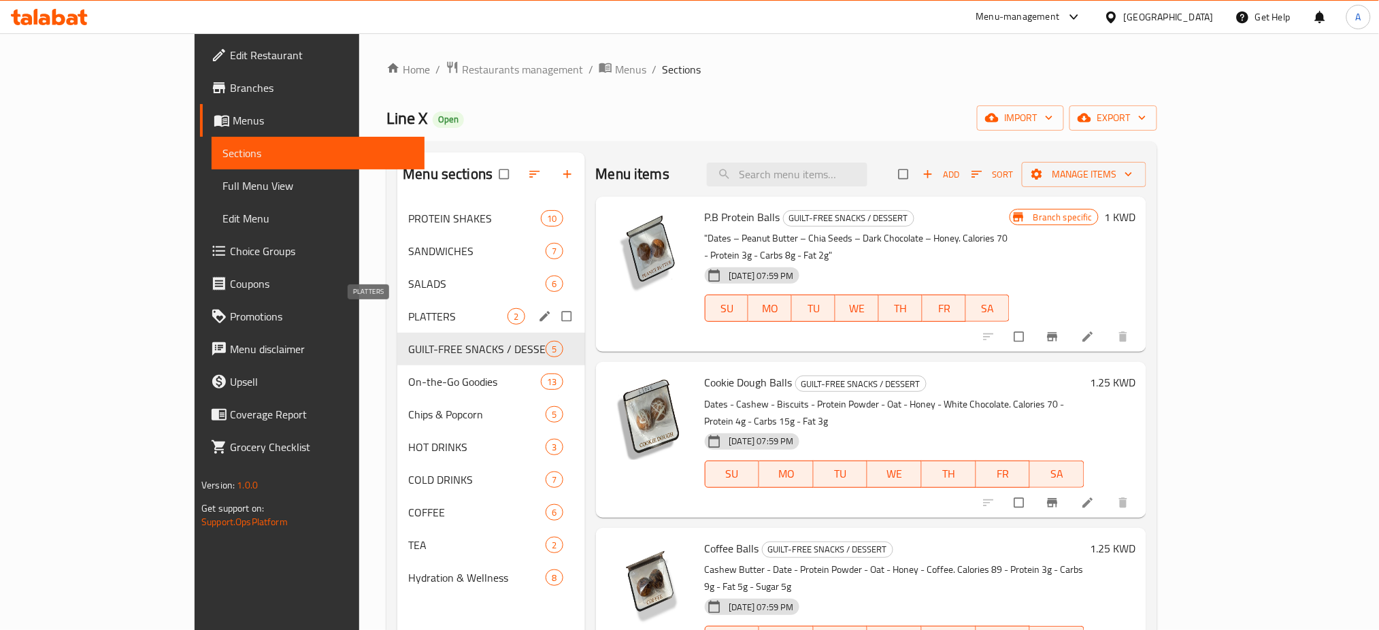
click at [408, 309] on span "PLATTERS" at bounding box center [457, 316] width 99 height 16
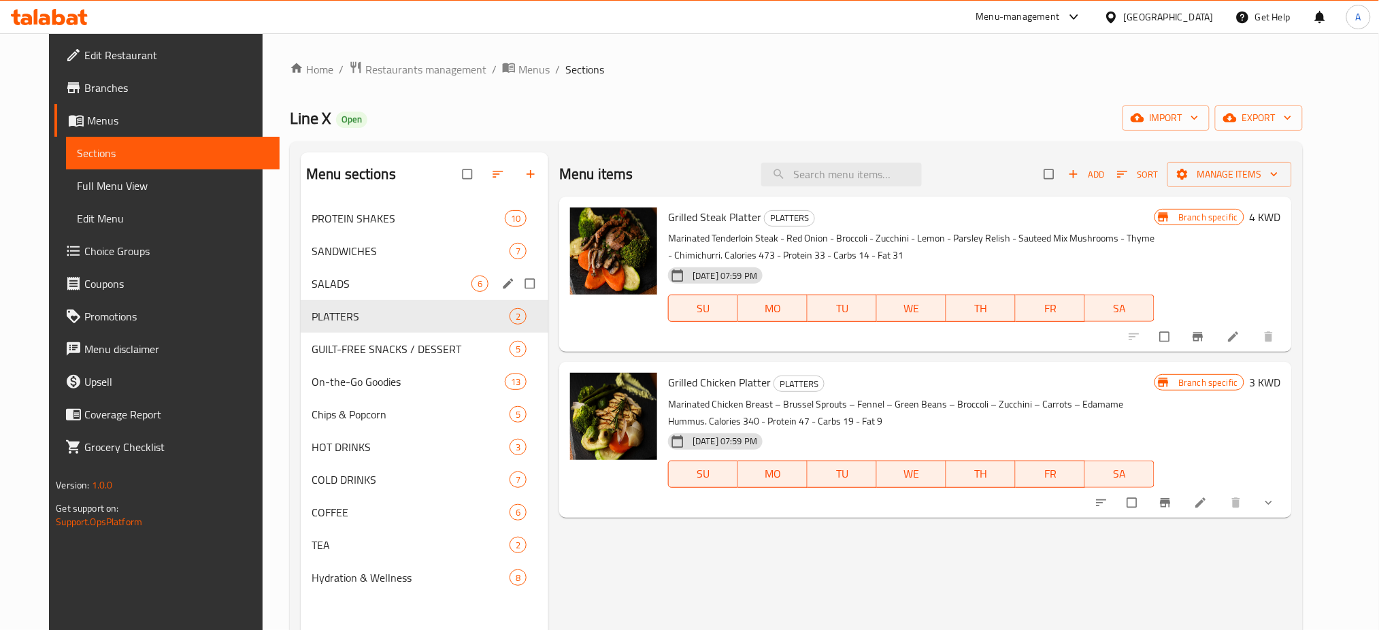
click at [363, 297] on div "SALADS 6" at bounding box center [425, 283] width 248 height 33
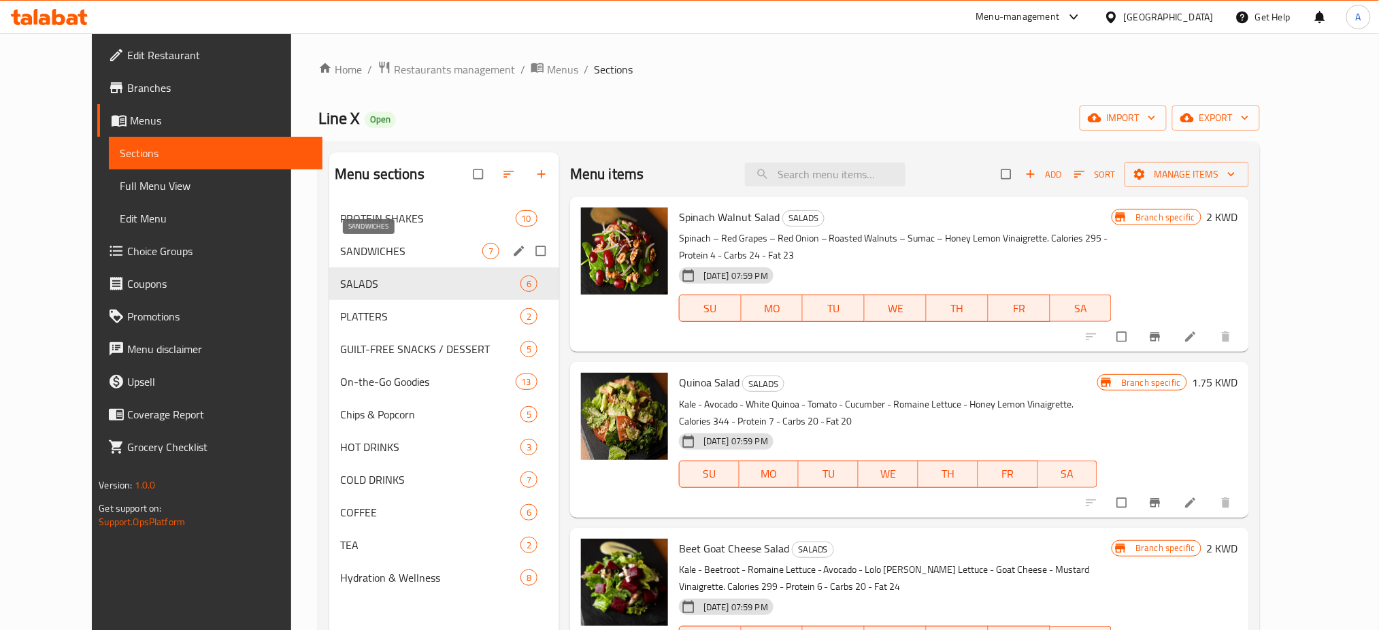
click at [382, 246] on span "SANDWICHES" at bounding box center [411, 251] width 142 height 16
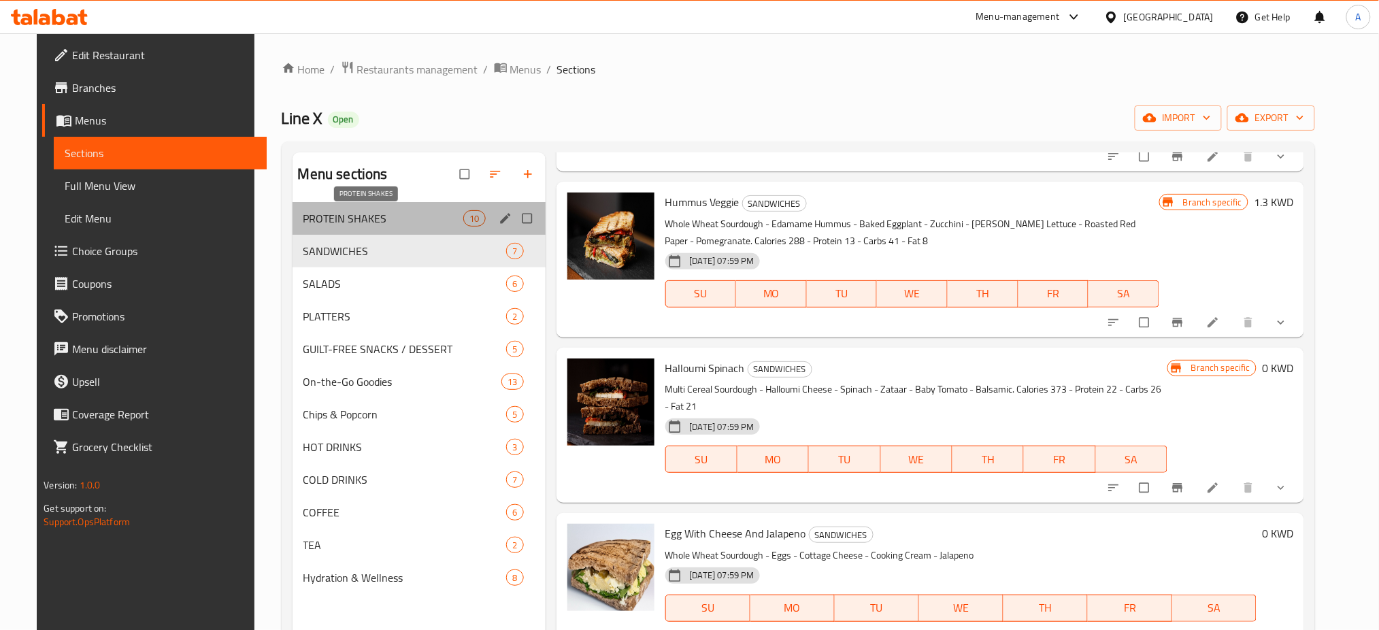
click at [362, 221] on span "PROTEIN SHAKES" at bounding box center [384, 218] width 161 height 16
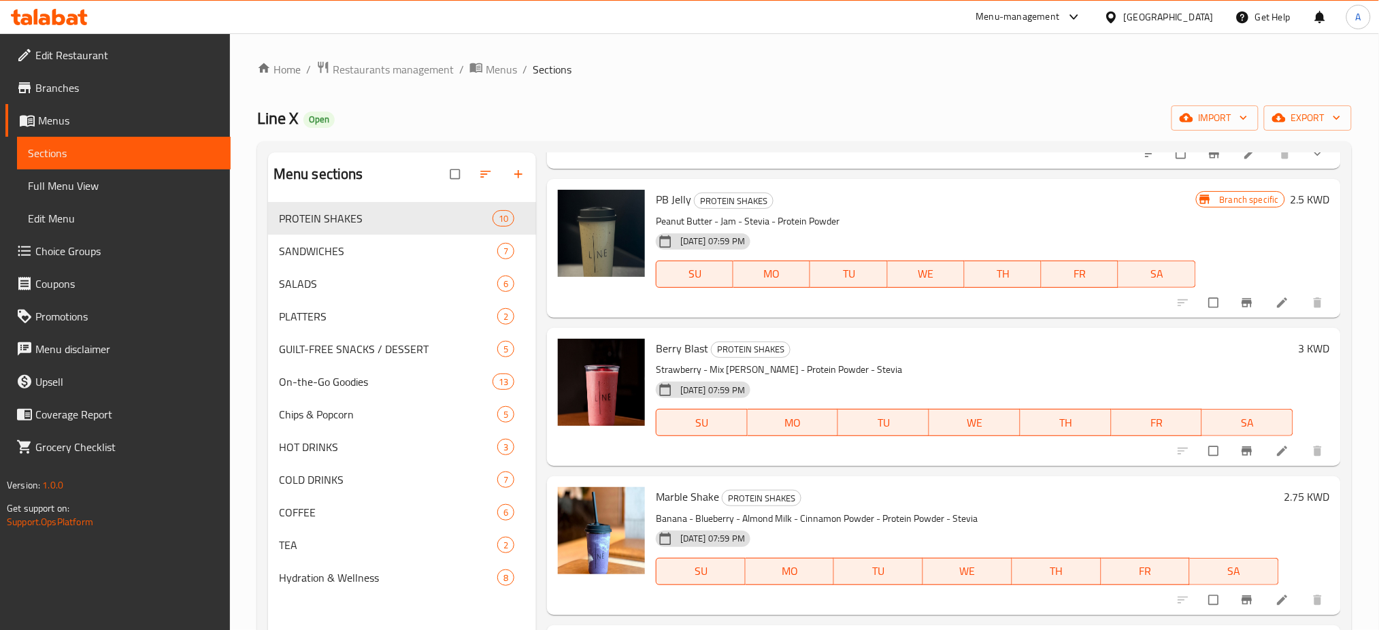
scroll to position [958, 0]
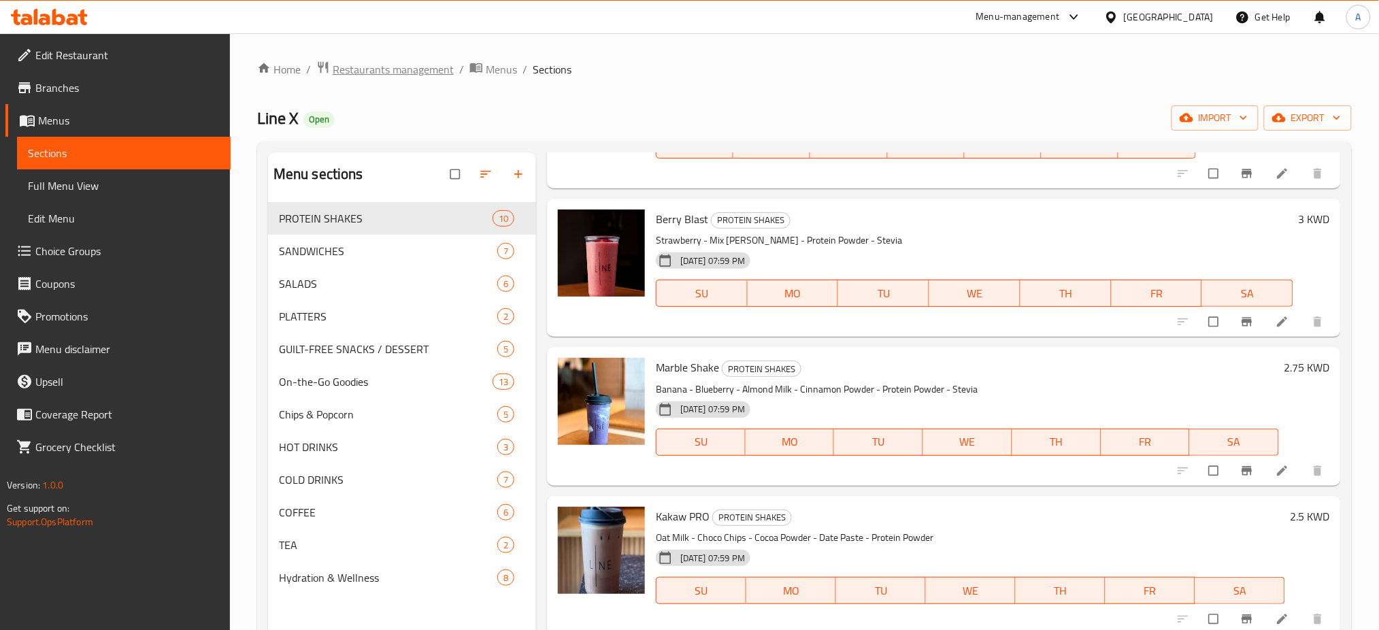
click at [412, 63] on span "Restaurants management" at bounding box center [393, 69] width 121 height 16
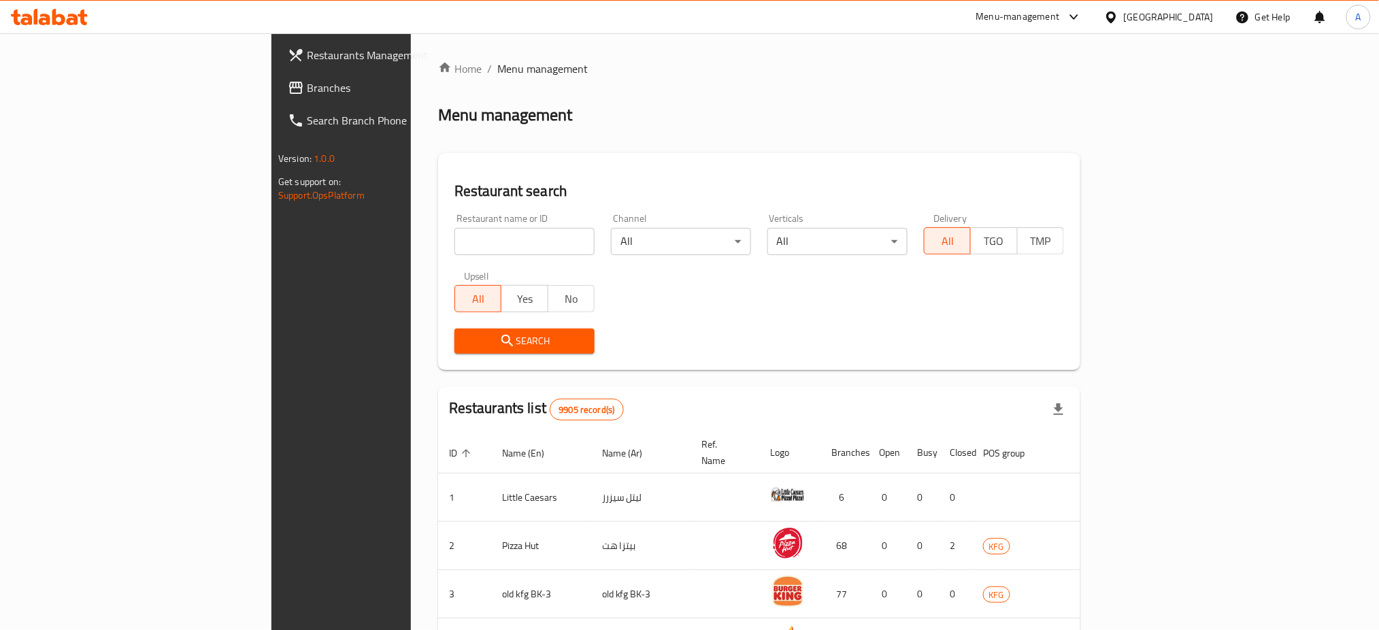
click at [455, 229] on input "search" at bounding box center [525, 241] width 140 height 27
type input "line x"
click button "Search" at bounding box center [525, 341] width 140 height 25
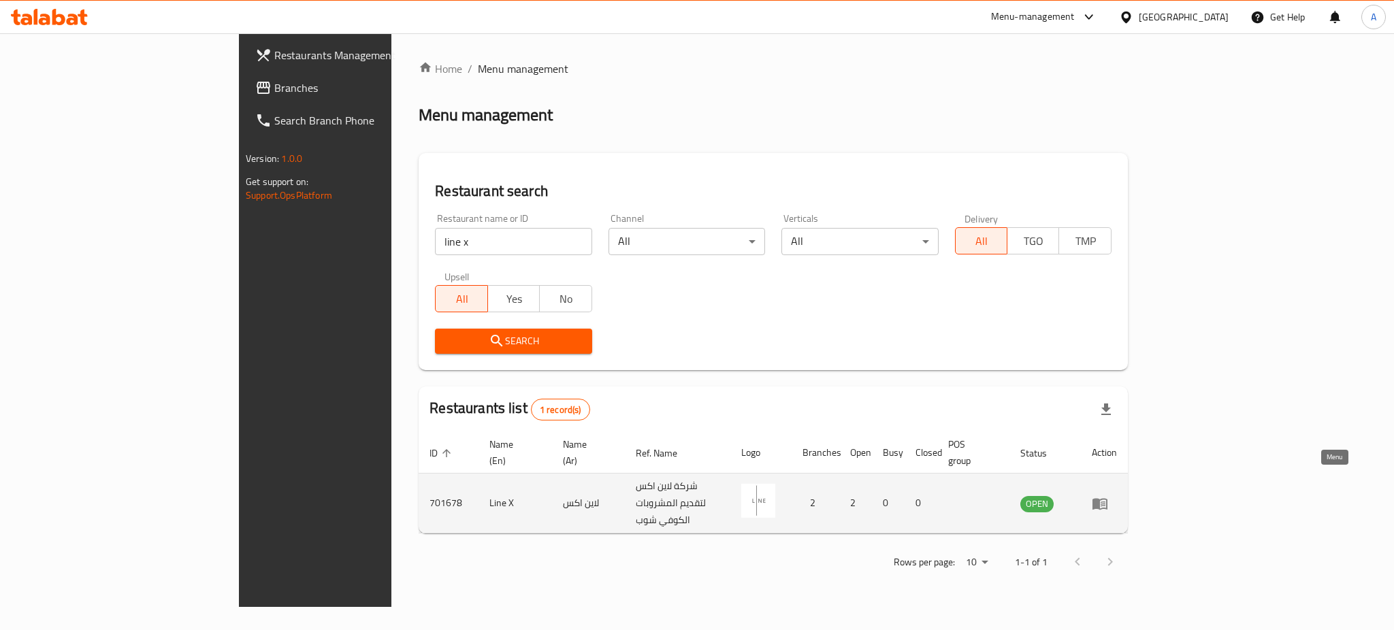
click at [1117, 495] on link "enhanced table" at bounding box center [1104, 503] width 25 height 16
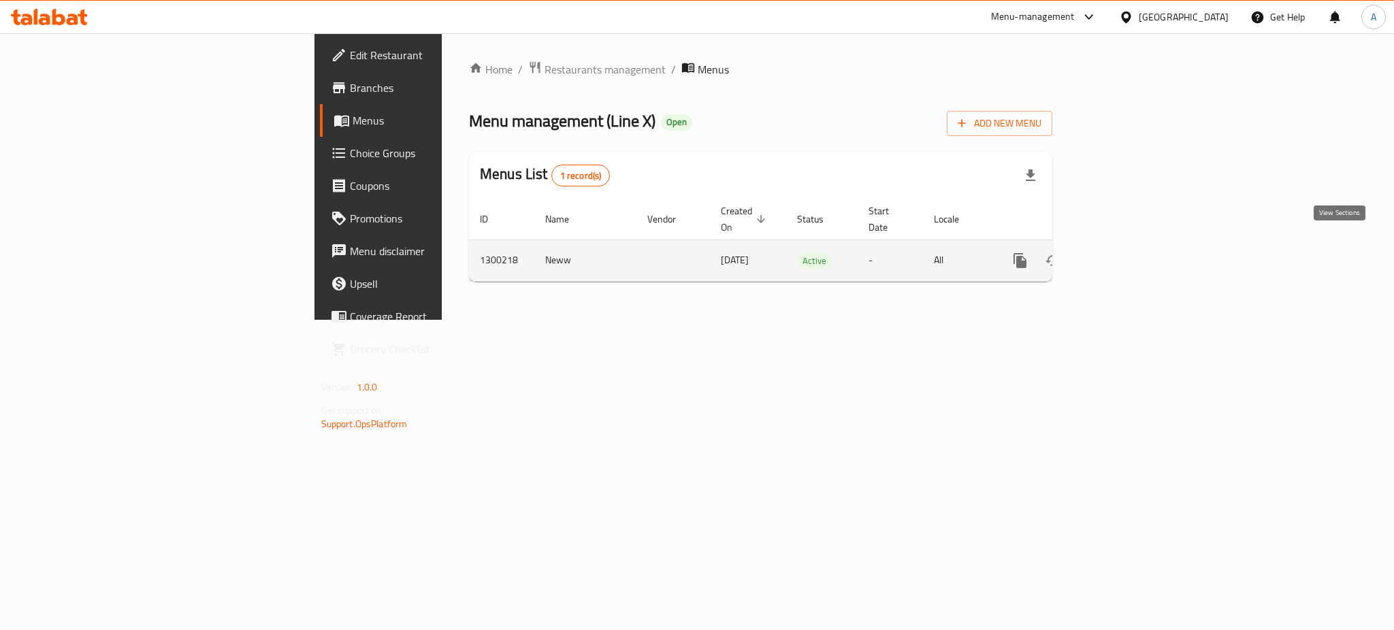
click at [1124, 255] on icon "enhanced table" at bounding box center [1118, 261] width 12 height 12
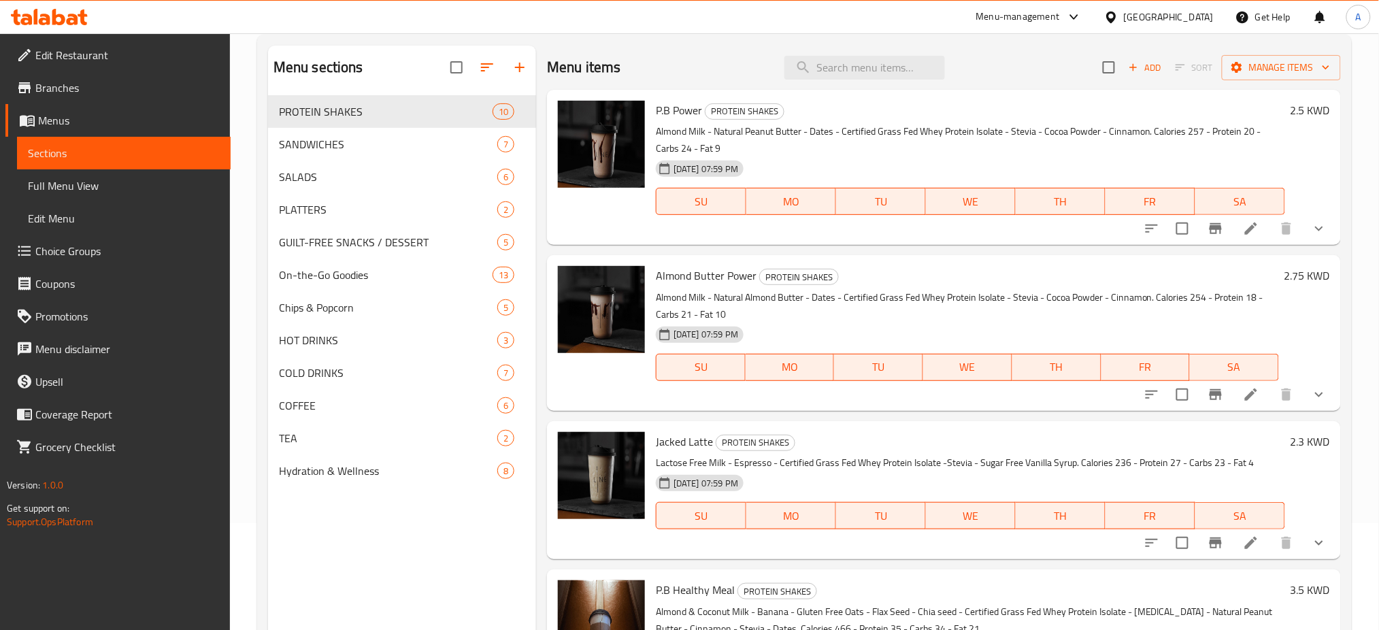
scroll to position [191, 0]
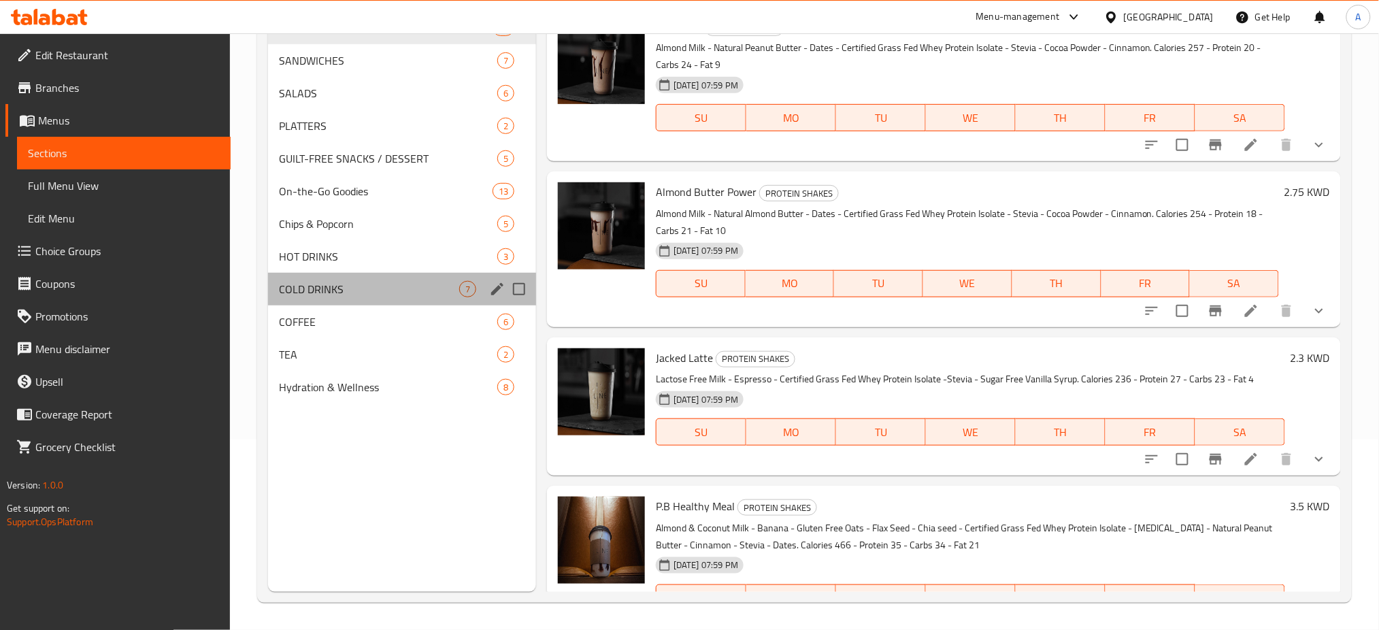
click at [380, 280] on div "COLD DRINKS 7" at bounding box center [402, 289] width 268 height 33
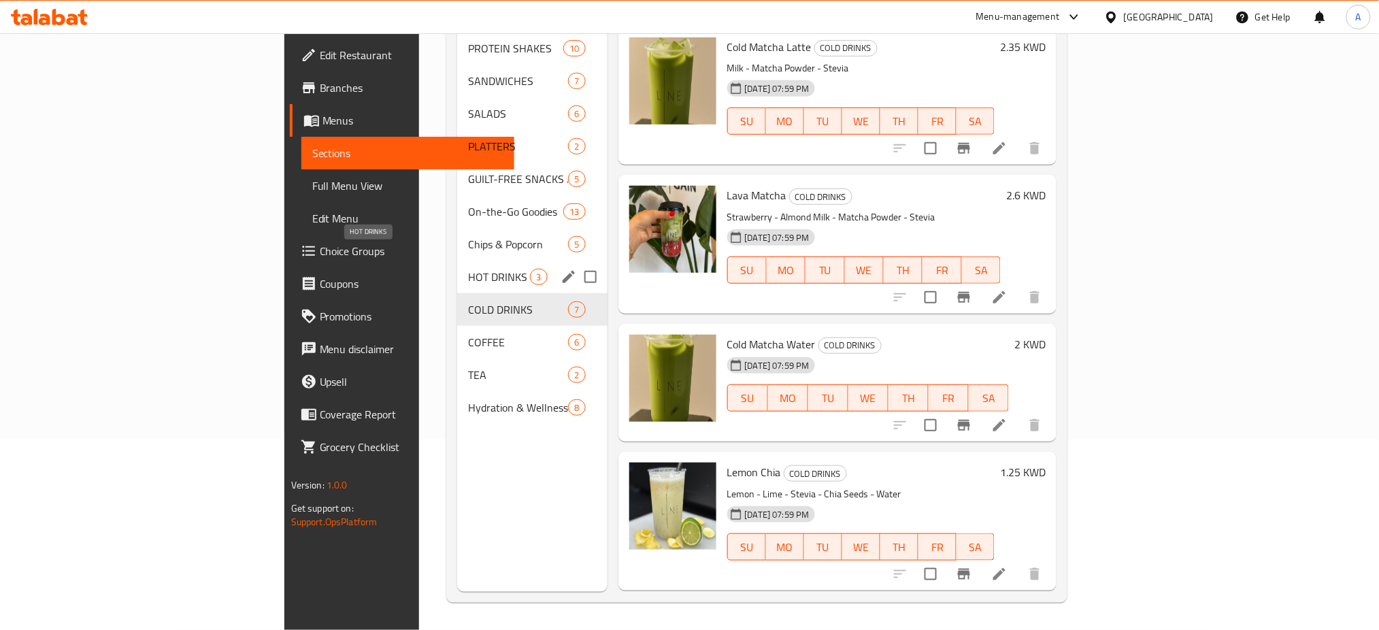
click at [468, 269] on span "HOT DRINKS" at bounding box center [499, 277] width 62 height 16
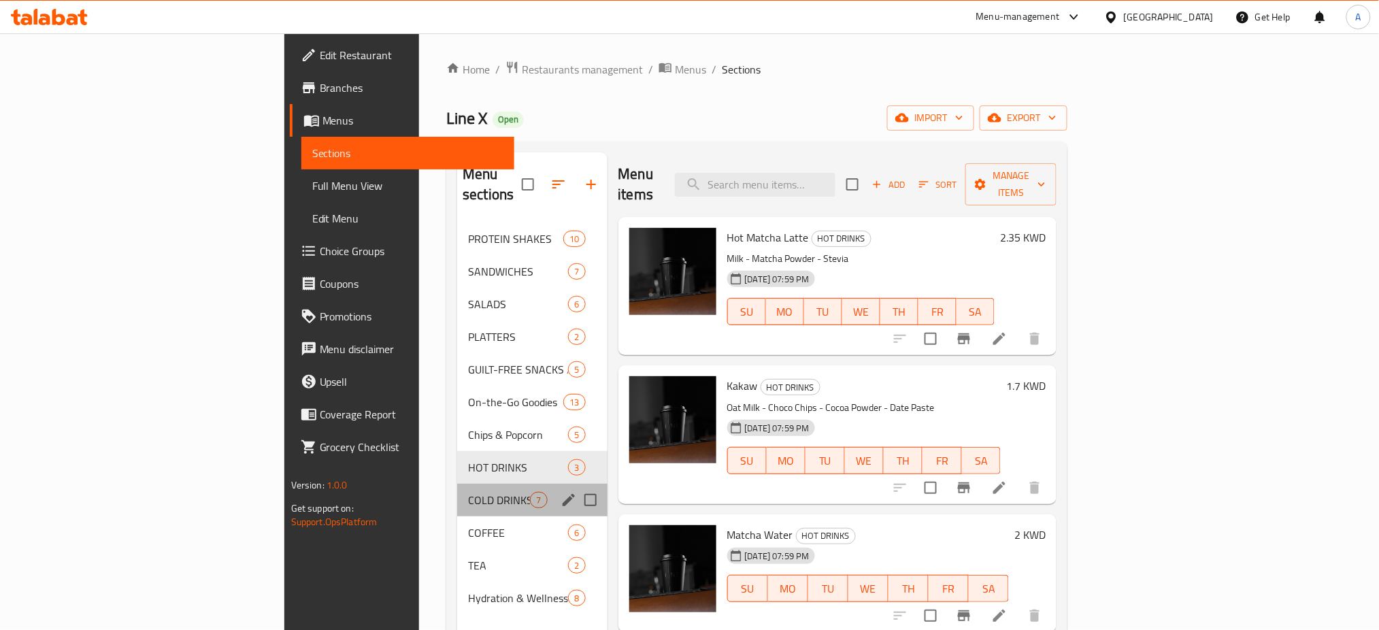
click at [457, 484] on div "COLD DRINKS 7" at bounding box center [532, 500] width 150 height 33
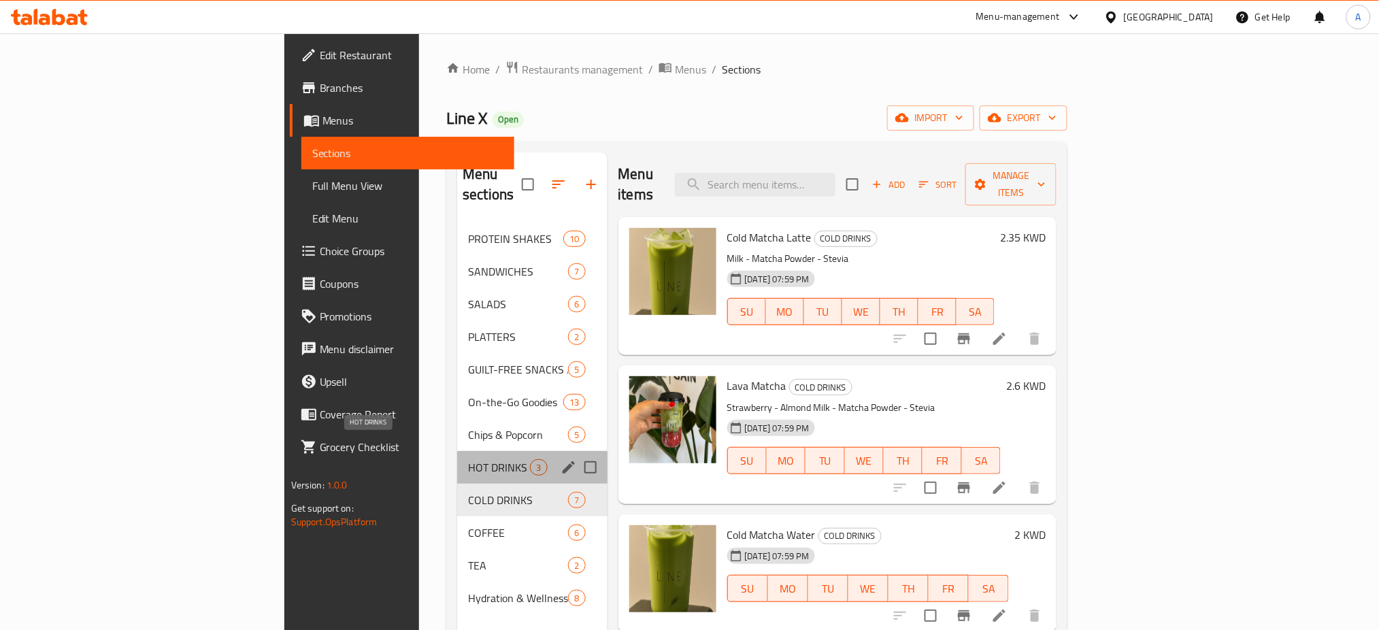
click at [468, 459] on span "HOT DRINKS" at bounding box center [499, 467] width 62 height 16
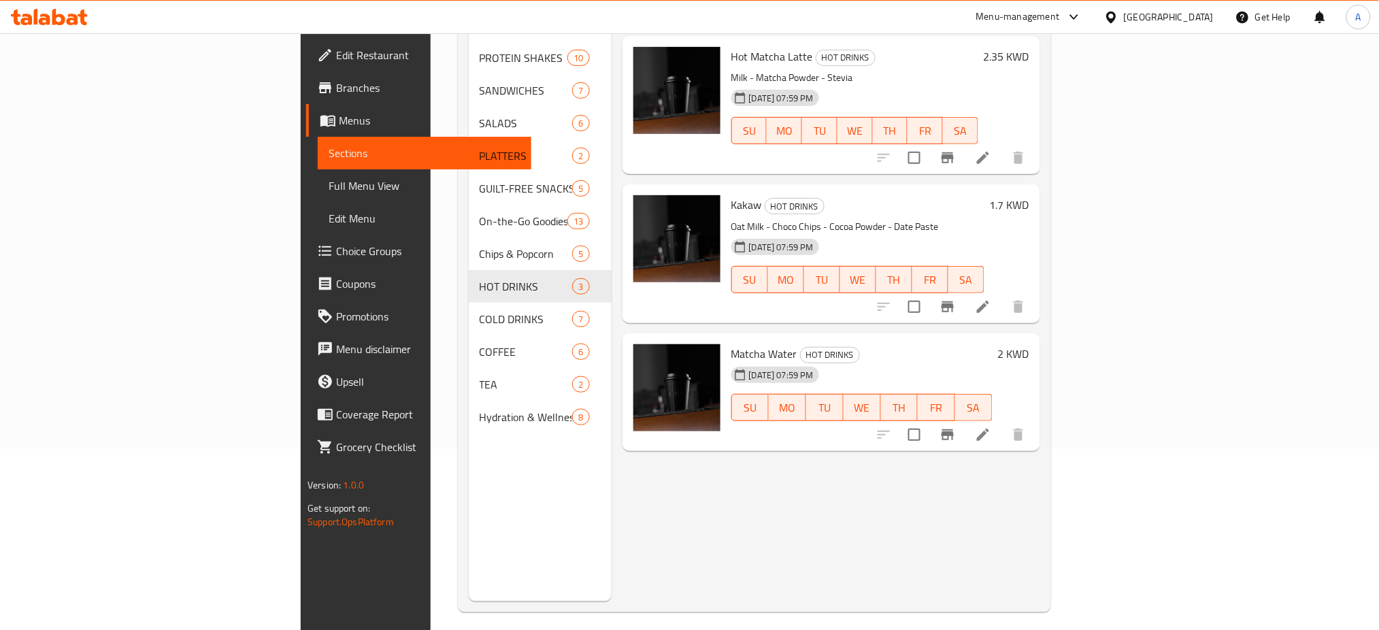
scroll to position [91, 0]
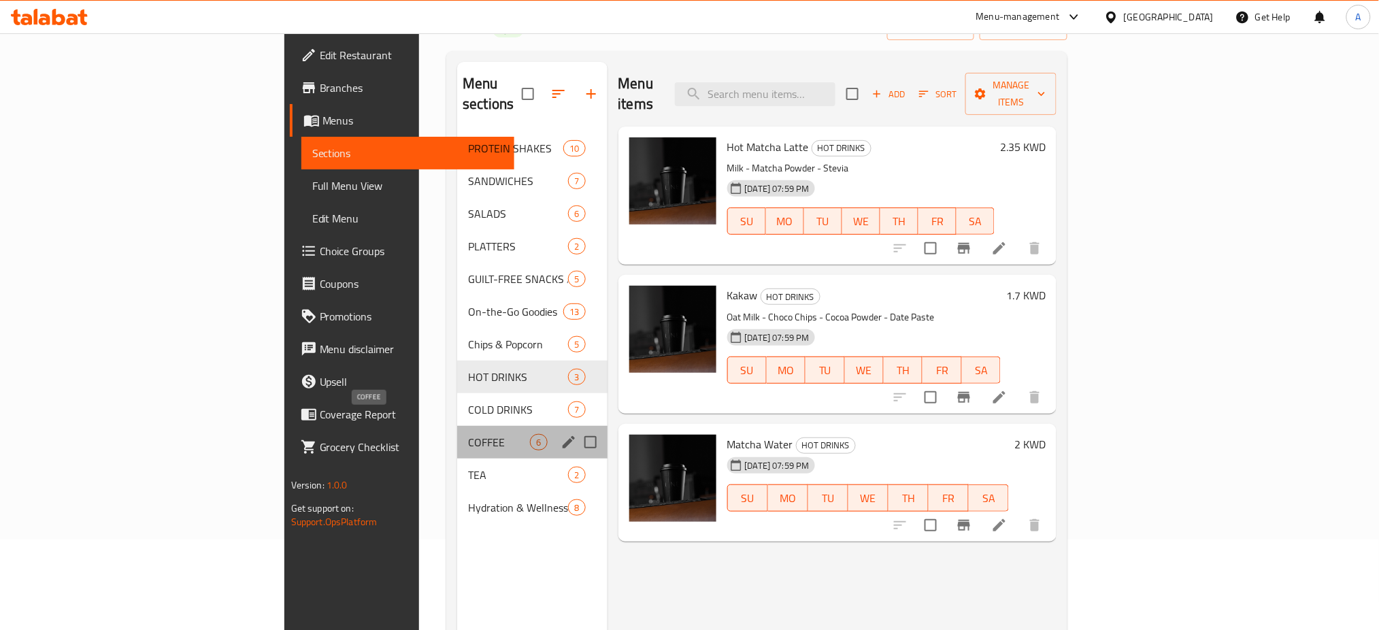
click at [468, 434] on span "COFFEE" at bounding box center [499, 442] width 62 height 16
